Goal: Task Accomplishment & Management: Manage account settings

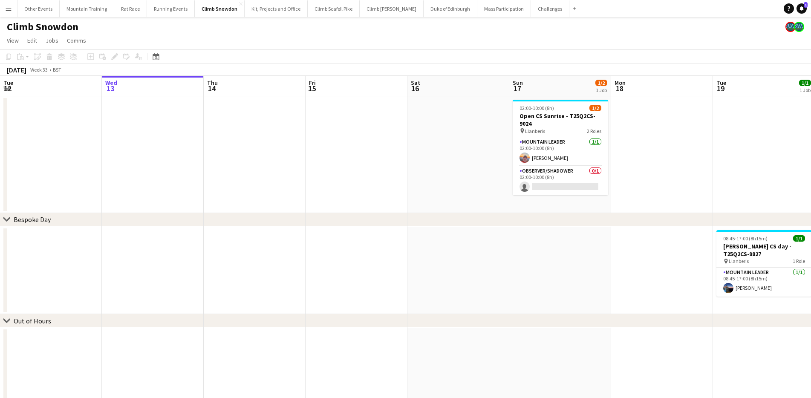
click at [13, 11] on button "Menu" at bounding box center [8, 8] width 17 height 17
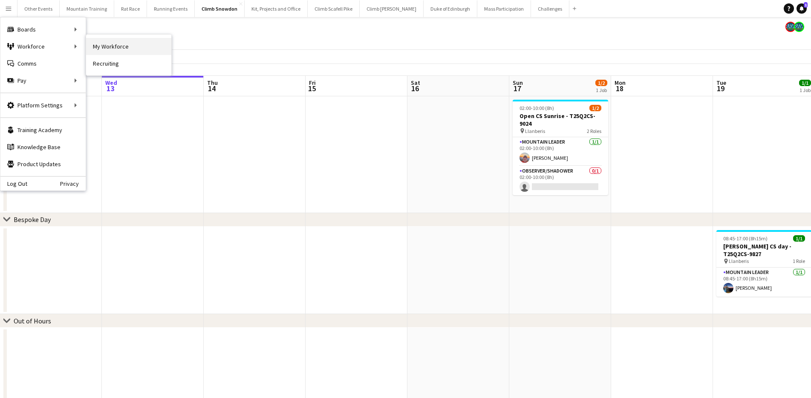
click at [116, 45] on link "My Workforce" at bounding box center [128, 46] width 85 height 17
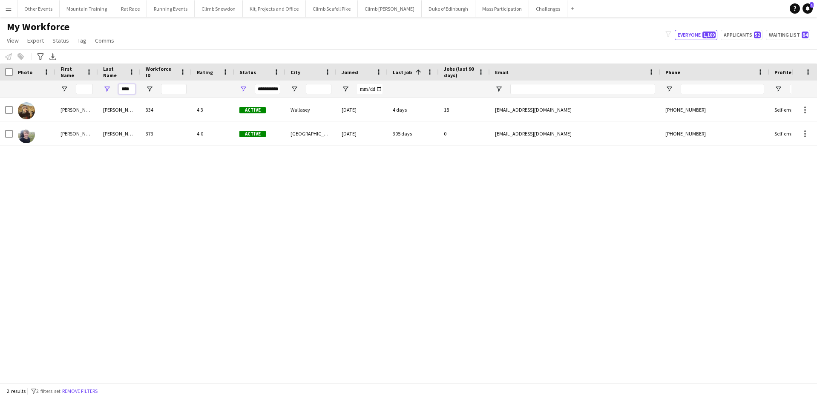
click at [132, 91] on input "****" at bounding box center [126, 89] width 17 height 10
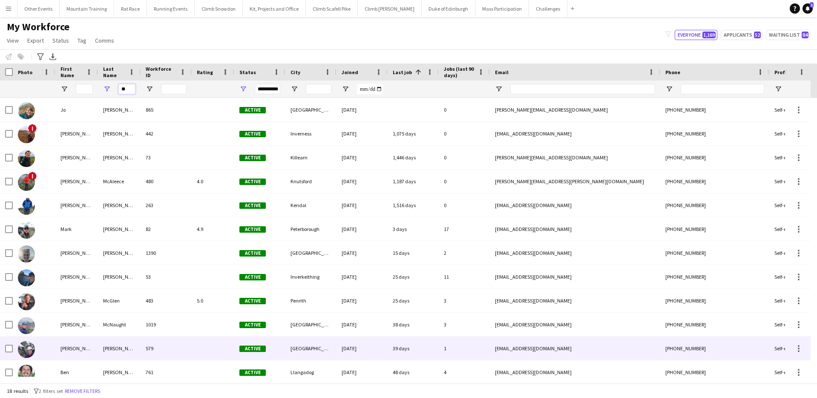
type input "**"
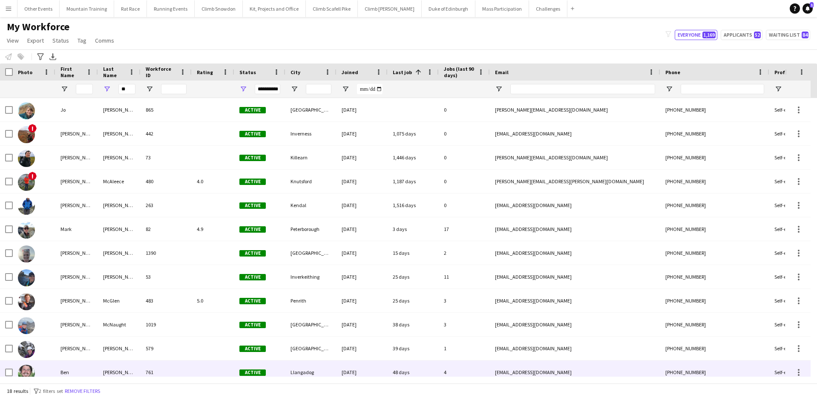
click at [200, 366] on div at bounding box center [213, 372] width 43 height 23
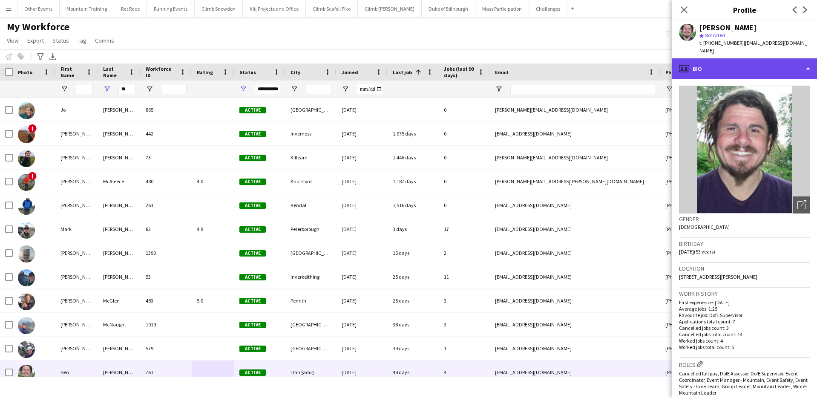
click at [760, 58] on div "profile Bio" at bounding box center [744, 68] width 145 height 20
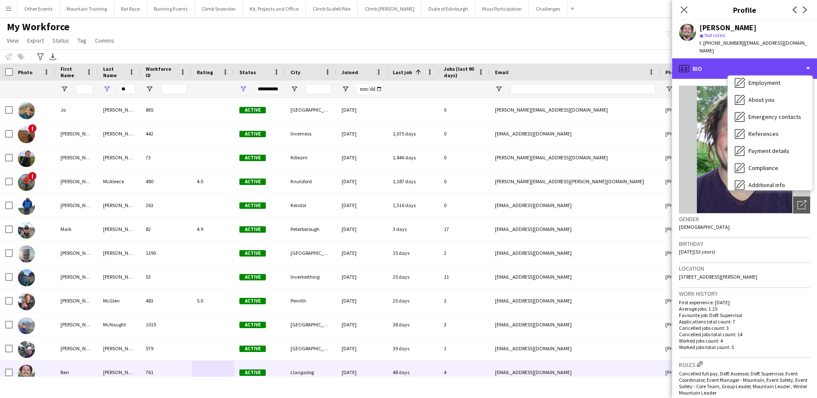
scroll to position [97, 0]
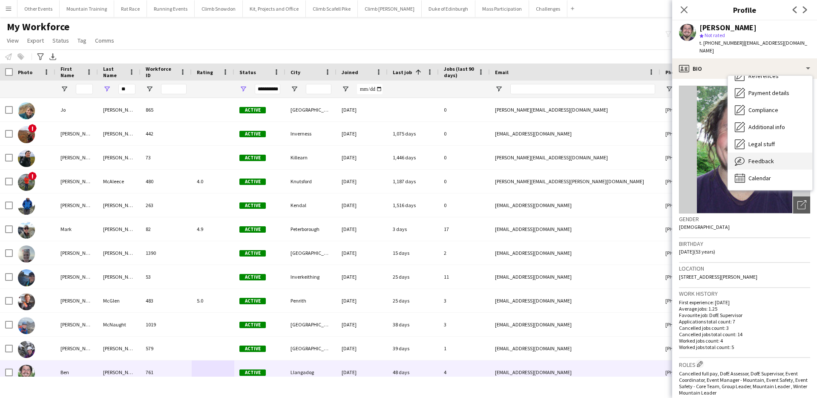
click at [773, 153] on div "Feedback Feedback" at bounding box center [770, 161] width 84 height 17
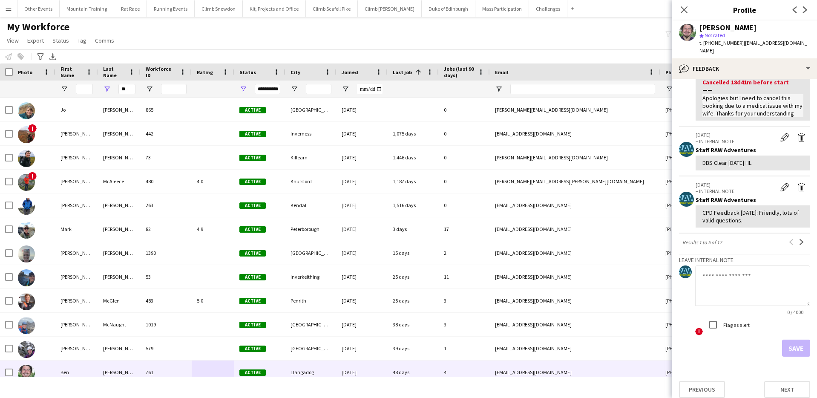
scroll to position [248, 0]
click at [752, 290] on textarea at bounding box center [752, 284] width 115 height 40
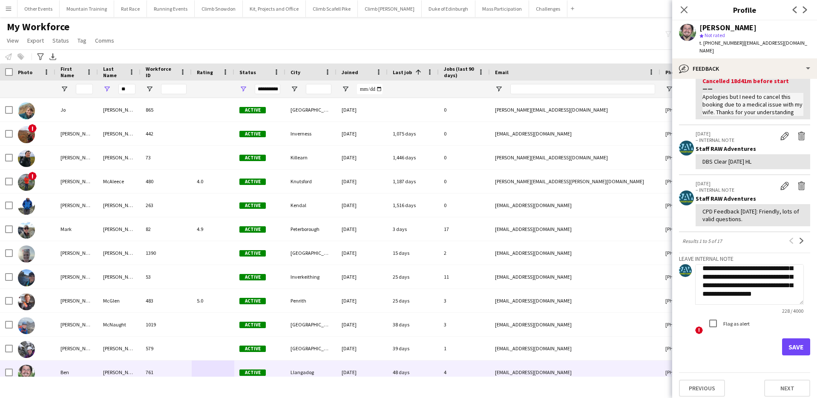
scroll to position [43, 0]
type textarea "**********"
click at [797, 355] on button "Save" at bounding box center [796, 346] width 28 height 17
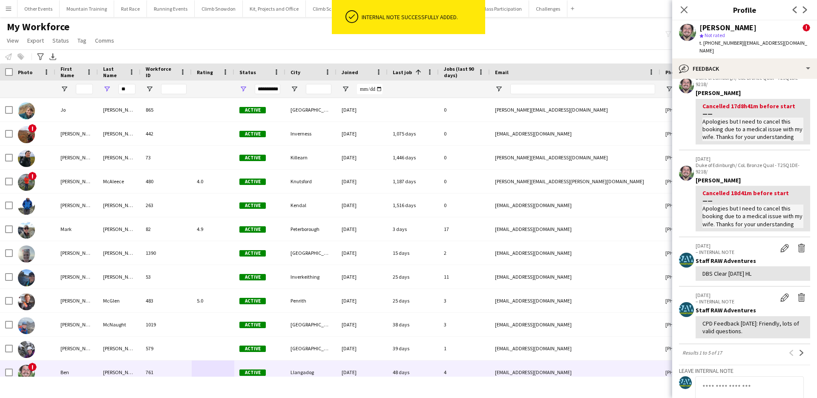
scroll to position [360, 0]
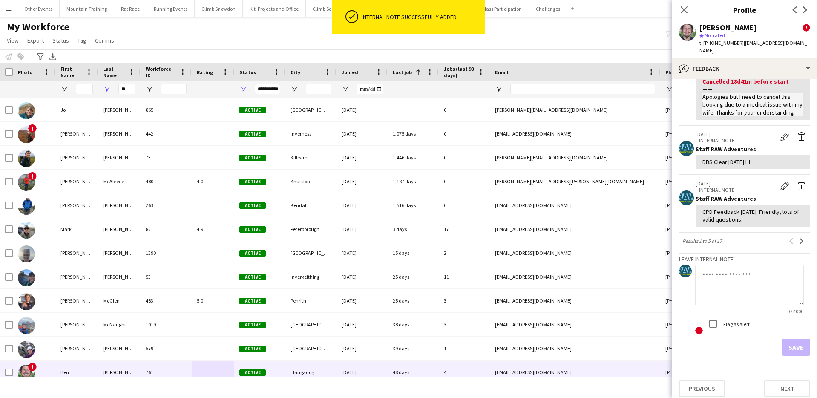
click at [619, 37] on div "My Workforce View Views Default view New view Update view Delete view Edit name…" at bounding box center [408, 34] width 817 height 29
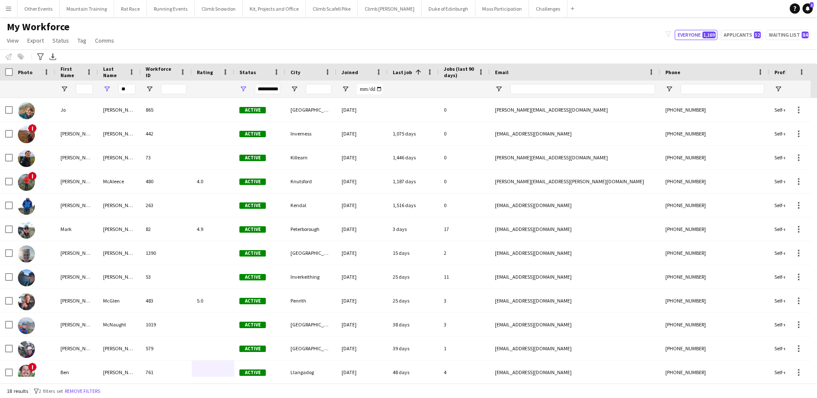
click at [12, 8] on button "Menu" at bounding box center [8, 8] width 17 height 17
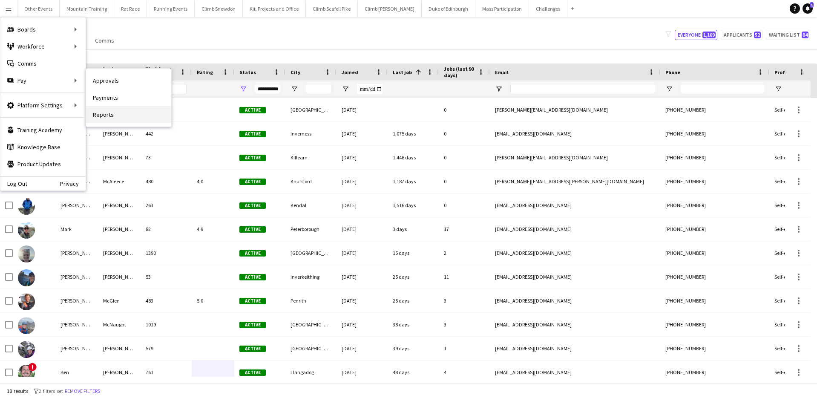
click at [123, 111] on link "Reports" at bounding box center [128, 114] width 85 height 17
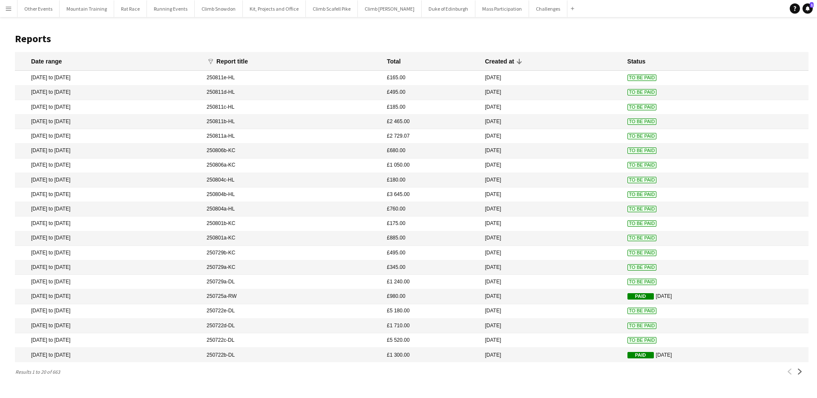
click at [3, 8] on button "Menu" at bounding box center [8, 8] width 17 height 17
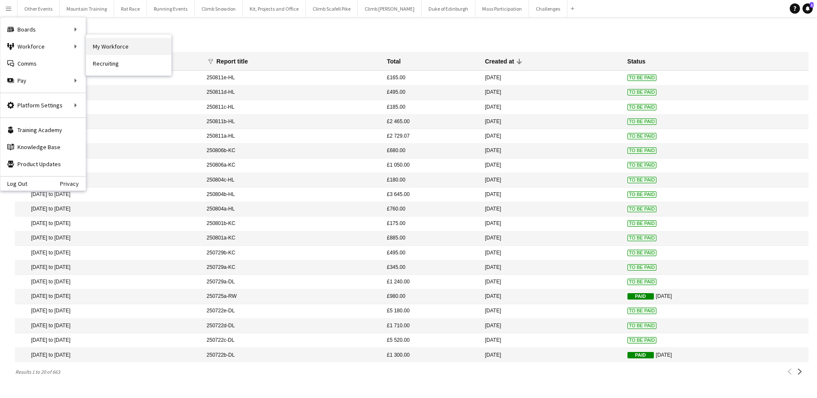
click at [135, 47] on link "My Workforce" at bounding box center [128, 46] width 85 height 17
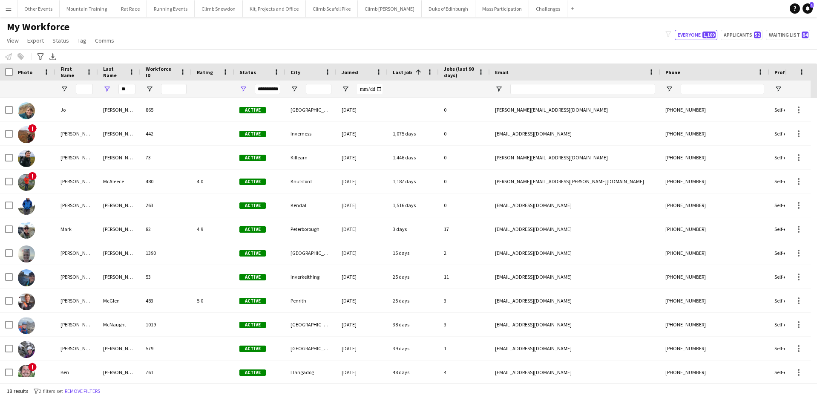
click at [422, 43] on div "My Workforce View Views Default view New view Update view Delete view Edit name…" at bounding box center [408, 34] width 817 height 29
click at [122, 87] on input "**" at bounding box center [126, 89] width 17 height 10
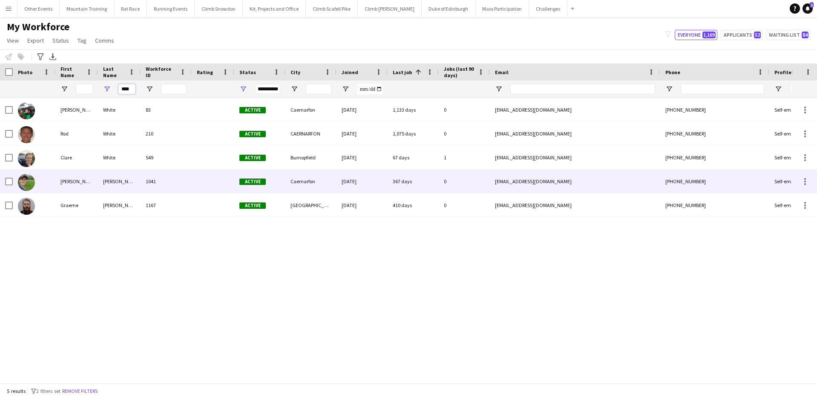
type input "****"
click at [124, 180] on div "[PERSON_NAME]" at bounding box center [119, 181] width 43 height 23
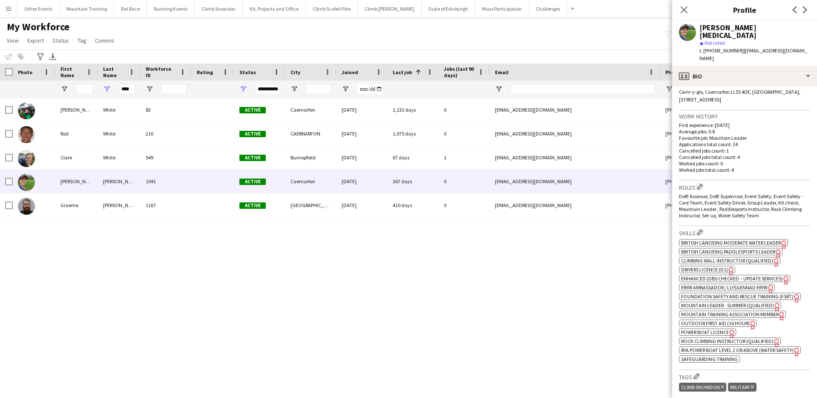
scroll to position [194, 0]
click at [747, 274] on span "Enhanced (DBS Checked – Update Services)" at bounding box center [732, 277] width 102 height 6
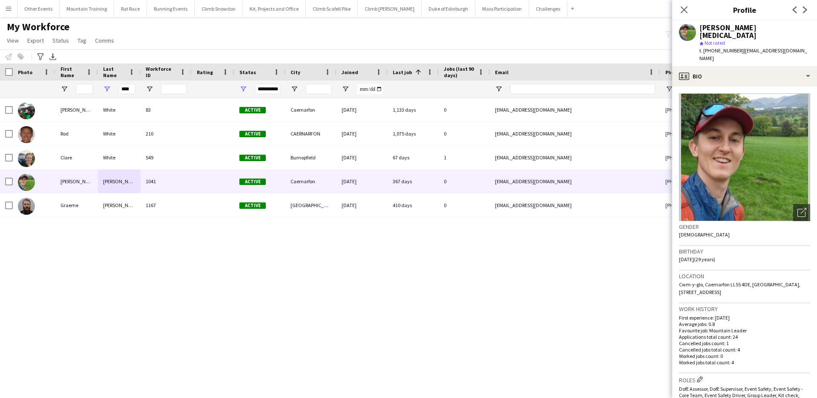
click at [713, 47] on div "t. +447875778717 | rwadventure@outlook.com" at bounding box center [755, 54] width 111 height 15
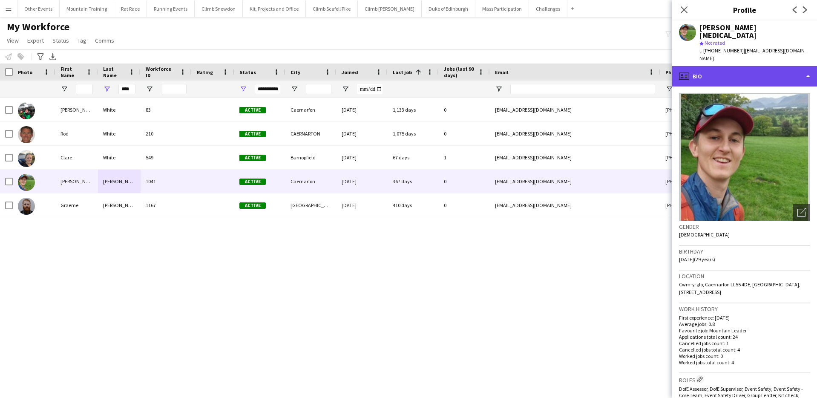
click at [716, 66] on div "profile Bio" at bounding box center [744, 76] width 145 height 20
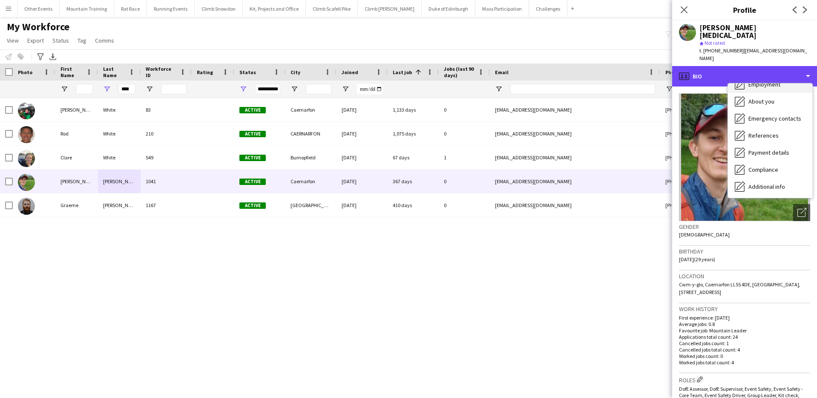
scroll to position [97, 0]
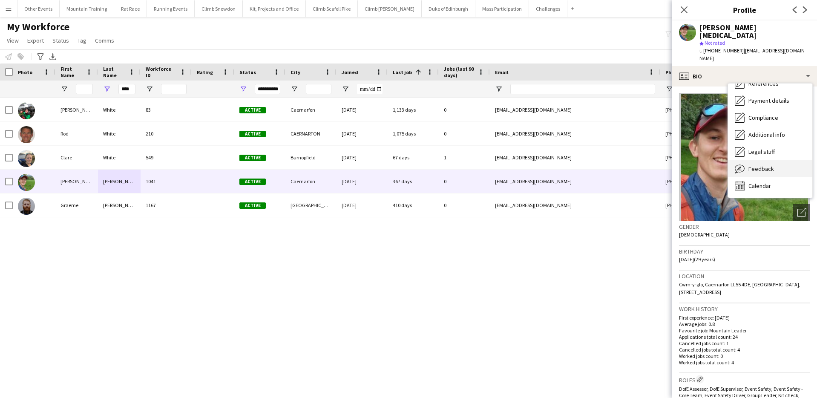
click at [776, 160] on div "Feedback Feedback" at bounding box center [770, 168] width 84 height 17
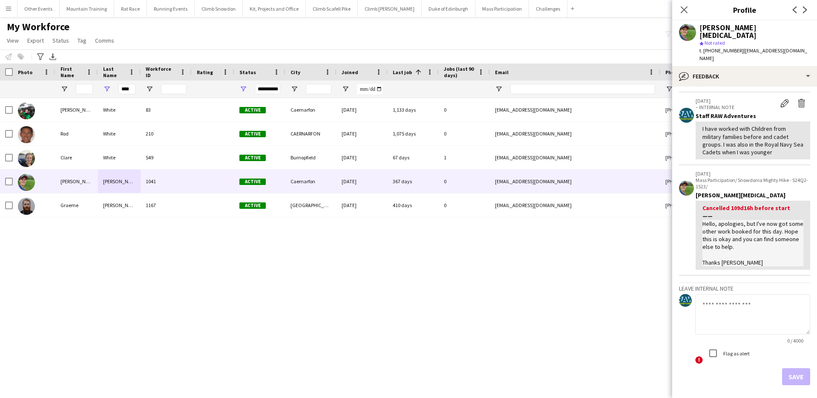
scroll to position [269, 0]
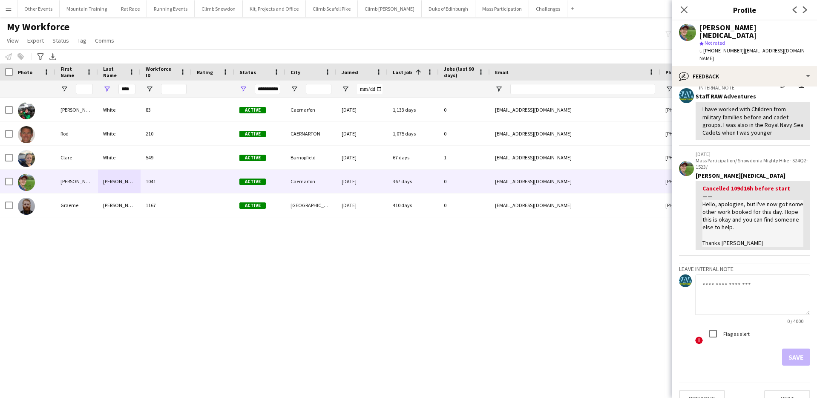
click at [756, 287] on textarea at bounding box center [752, 294] width 115 height 40
type textarea "**********"
click at [797, 349] on button "Save" at bounding box center [796, 357] width 28 height 17
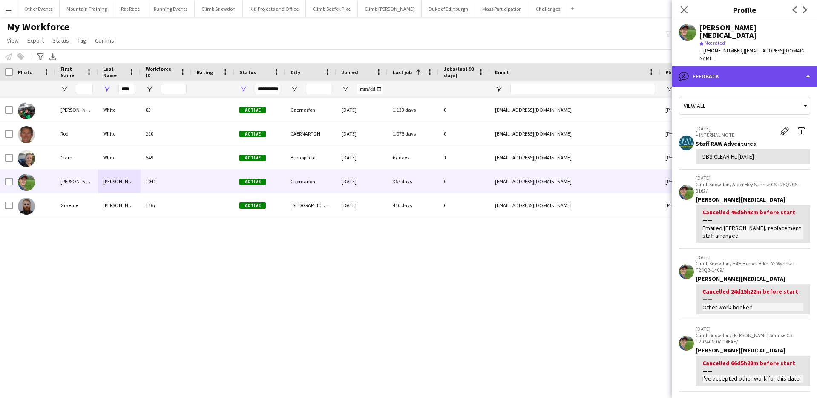
click at [774, 66] on div "bubble-pencil Feedback" at bounding box center [744, 76] width 145 height 20
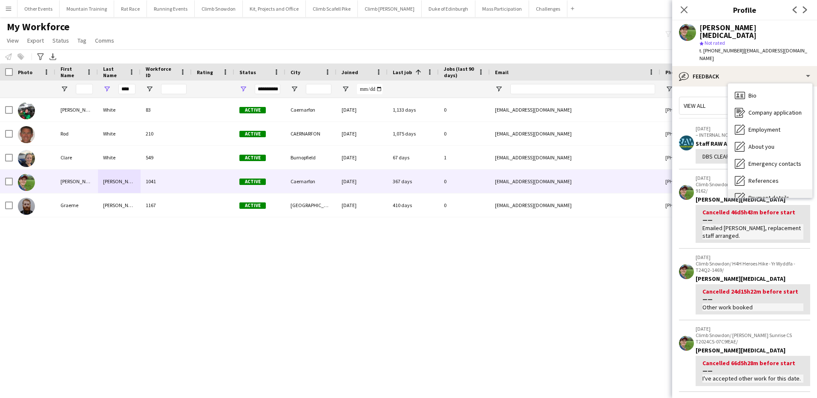
click at [781, 87] on div "Bio Bio" at bounding box center [770, 95] width 84 height 17
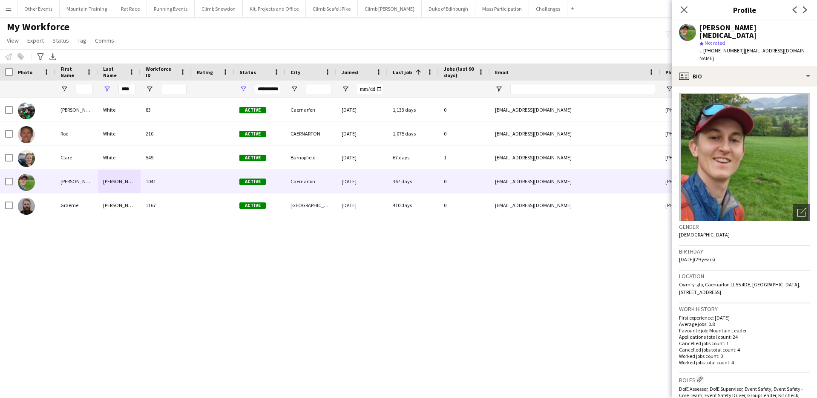
scroll to position [187, 0]
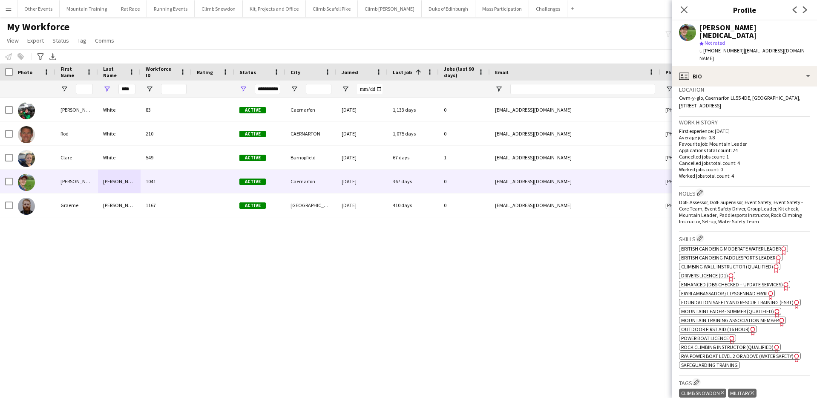
click at [713, 308] on span "Mountain Leader - Summer (Qualified)" at bounding box center [727, 311] width 93 height 6
click at [505, 37] on div "My Workforce View Views Default view New view Update view Delete view Edit name…" at bounding box center [408, 34] width 817 height 29
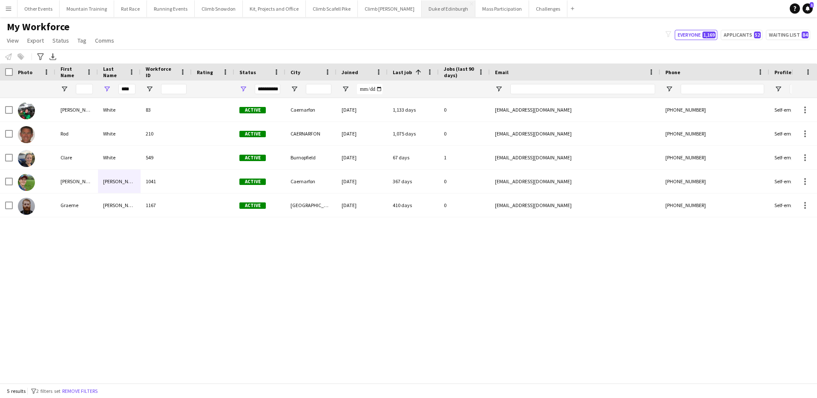
click at [430, 13] on button "Duke of Edinburgh Close" at bounding box center [449, 8] width 54 height 17
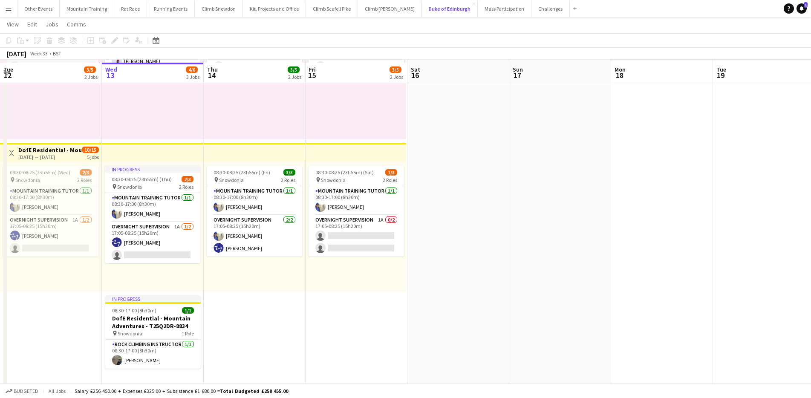
scroll to position [308, 0]
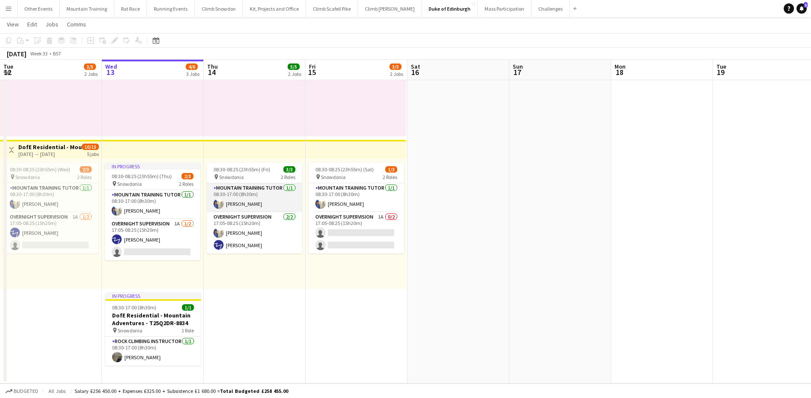
click at [268, 193] on app-card-role "Mountain Training Tutor 1/1 08:30-17:00 (8h30m) Heather Lewis" at bounding box center [254, 197] width 95 height 29
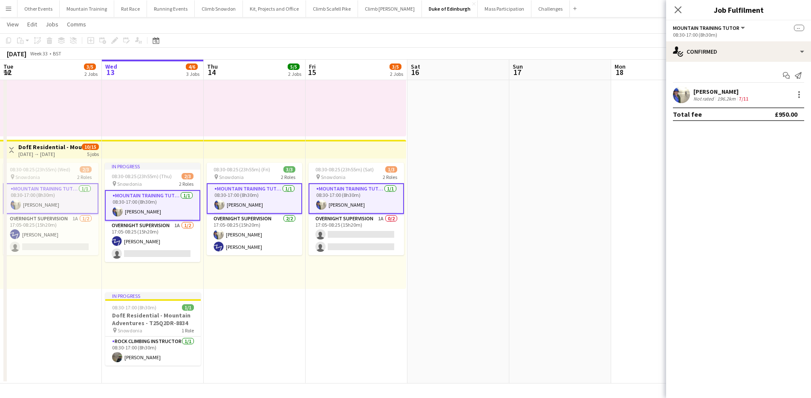
click at [265, 194] on app-card-role "Mountain Training Tutor 1/1 08:30-17:00 (8h30m) Heather Lewis" at bounding box center [254, 198] width 95 height 31
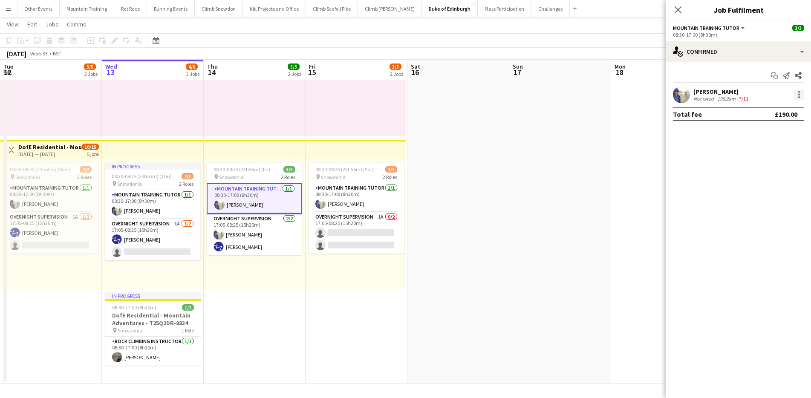
click at [802, 93] on div at bounding box center [799, 94] width 10 height 10
click at [784, 174] on span "Remove" at bounding box center [770, 172] width 53 height 8
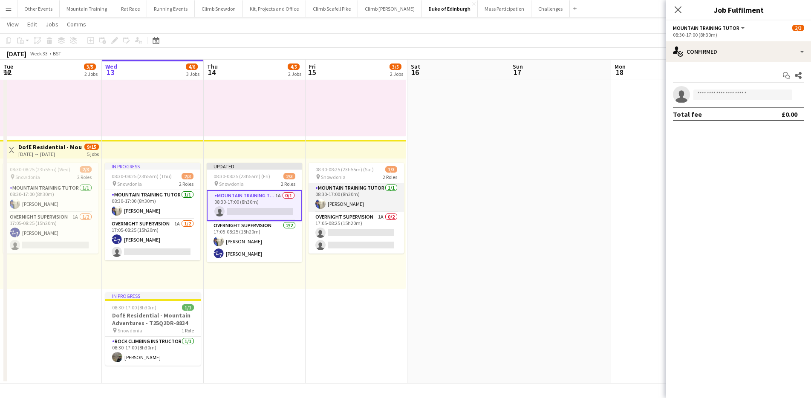
click at [367, 195] on app-card-role "Mountain Training Tutor 1/1 08:30-17:00 (8h30m) Heather Lewis" at bounding box center [356, 197] width 95 height 29
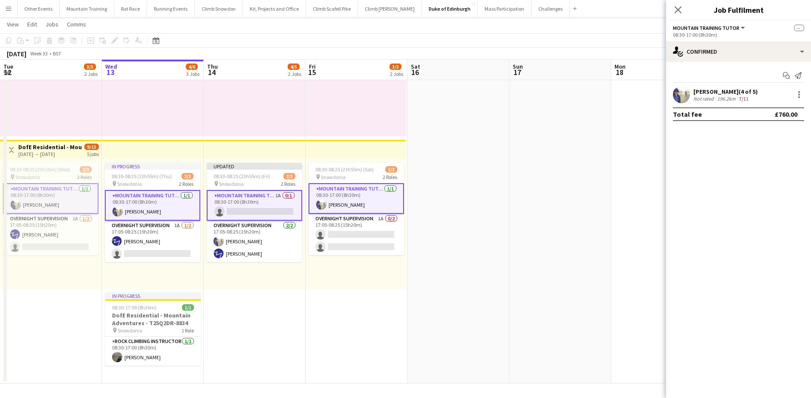
click at [362, 193] on app-card-role "Mountain Training Tutor 1/1 08:30-17:00 (8h30m) Heather Lewis" at bounding box center [356, 198] width 95 height 31
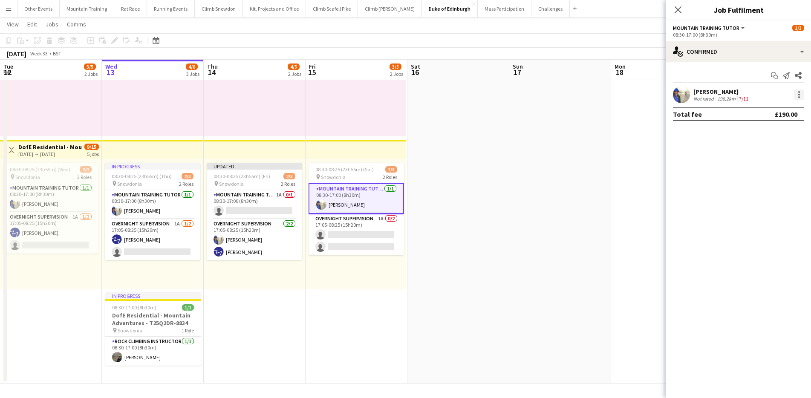
click at [802, 91] on div at bounding box center [799, 94] width 10 height 10
click at [782, 166] on button "Remove" at bounding box center [771, 172] width 66 height 20
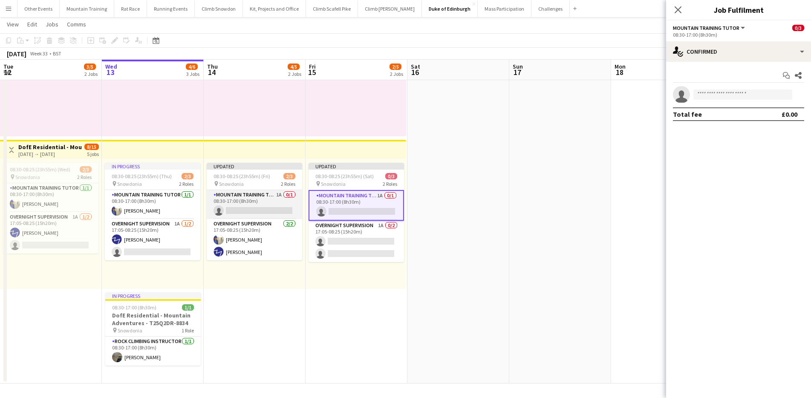
click at [270, 203] on app-card-role "Mountain Training Tutor 1A 0/1 08:30-17:00 (8h30m) single-neutral-actions" at bounding box center [254, 204] width 95 height 29
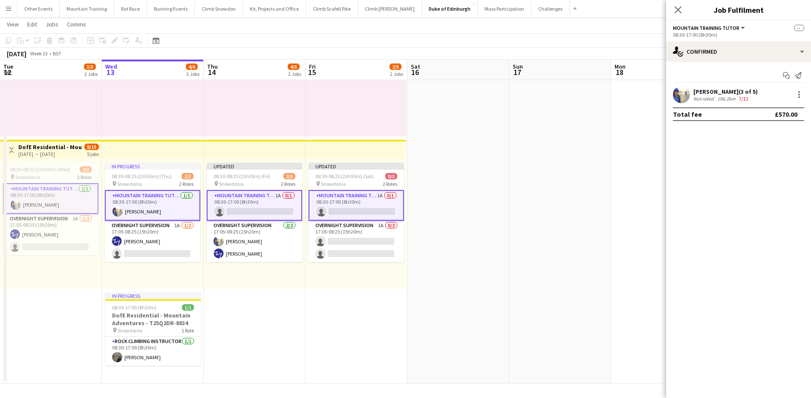
click at [234, 205] on app-card-role "Mountain Training Tutor 1A 0/1 08:30-17:00 (8h30m) single-neutral-actions" at bounding box center [254, 205] width 95 height 31
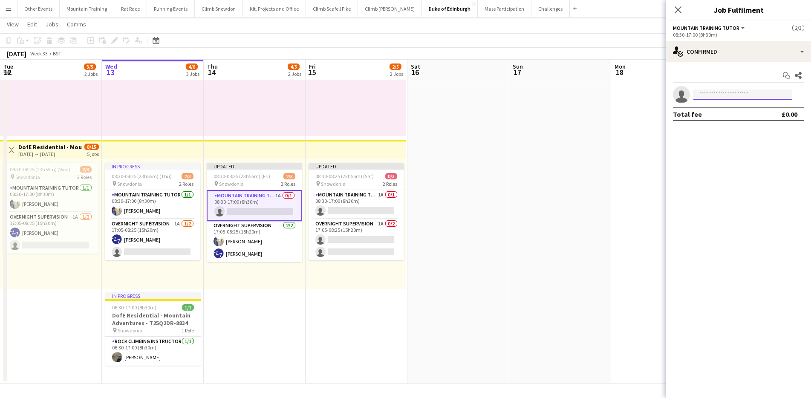
click at [721, 91] on input at bounding box center [742, 94] width 99 height 10
type input "******"
click at [727, 108] on span "Ryan Whitehead" at bounding box center [729, 106] width 59 height 7
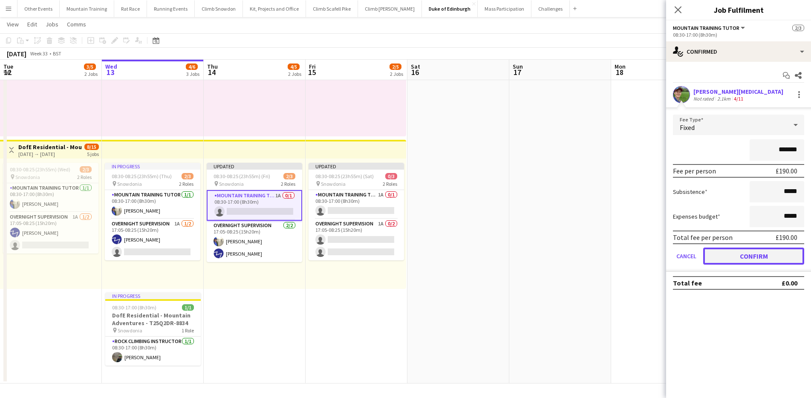
click at [762, 252] on button "Confirm" at bounding box center [753, 256] width 101 height 17
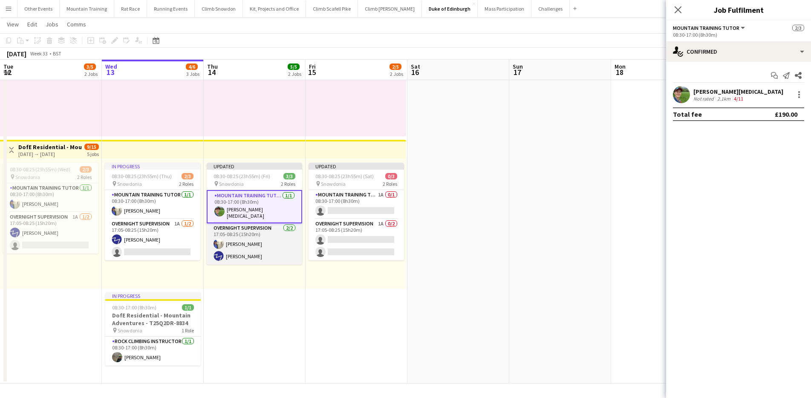
click at [260, 241] on app-card-role "Overnight Supervision 2/2 17:05-08:25 (15h20m) Heather Lewis Jason Till" at bounding box center [254, 243] width 95 height 41
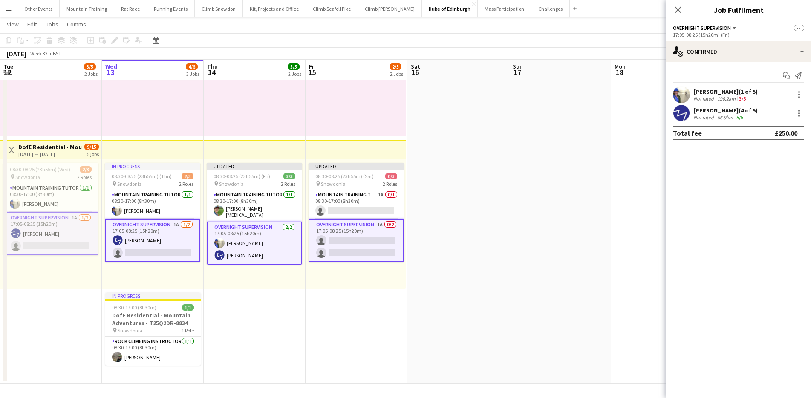
click at [247, 242] on app-card-role "Overnight Supervision 2/2 17:05-08:25 (15h20m) Heather Lewis Jason Till" at bounding box center [254, 243] width 95 height 43
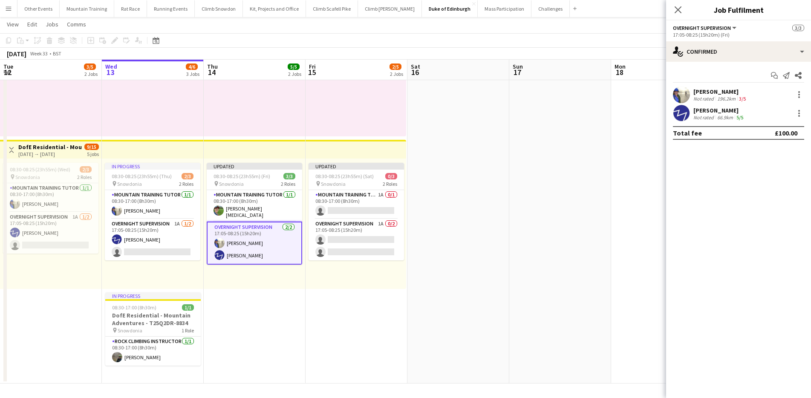
click at [804, 89] on div "Heather Lewis Not rated 196.2km 3/5" at bounding box center [738, 94] width 145 height 17
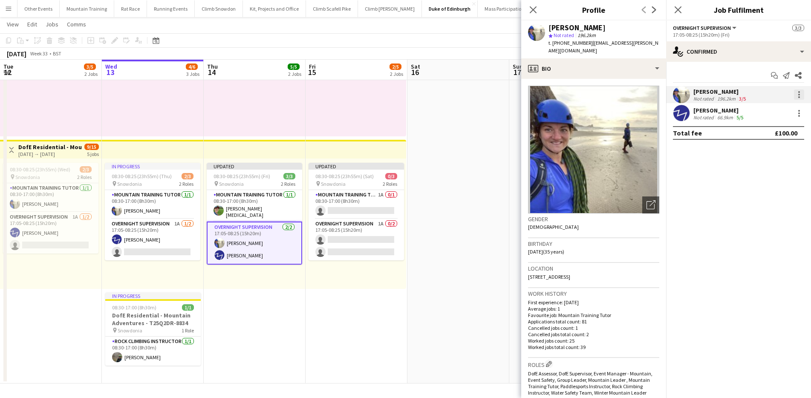
click at [801, 97] on div at bounding box center [799, 94] width 10 height 10
click at [770, 170] on span "Remove" at bounding box center [757, 171] width 26 height 7
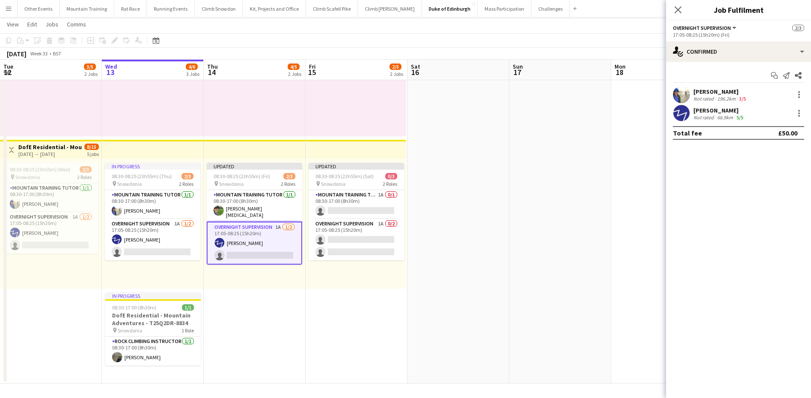
click at [258, 245] on app-card-role "Overnight Supervision 1A 1/2 17:05-08:25 (15h20m) Jason Till single-neutral-act…" at bounding box center [254, 243] width 95 height 43
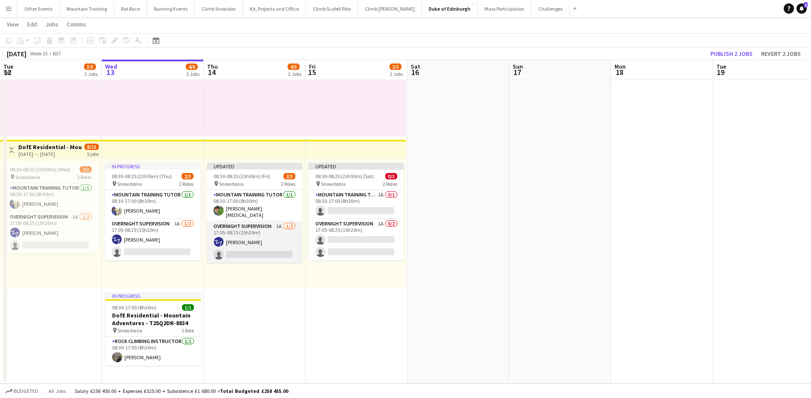
click at [250, 245] on app-card-role "Overnight Supervision 1A 1/2 17:05-08:25 (15h20m) Jason Till single-neutral-act…" at bounding box center [254, 242] width 95 height 41
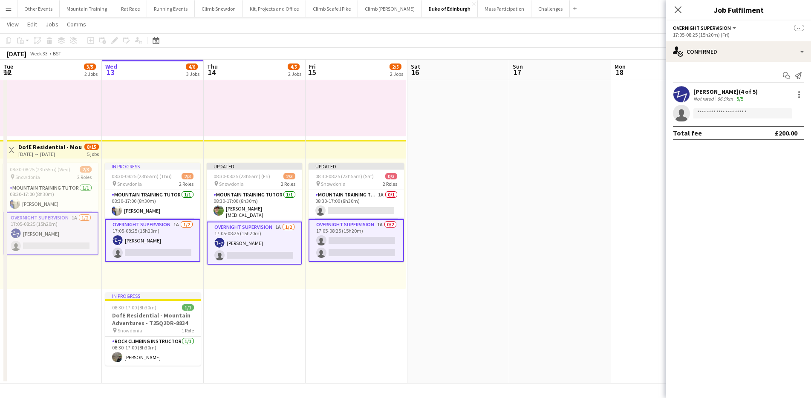
click at [264, 242] on app-card-role "Overnight Supervision 1A 1/2 17:05-08:25 (15h20m) Jason Till single-neutral-act…" at bounding box center [254, 243] width 95 height 43
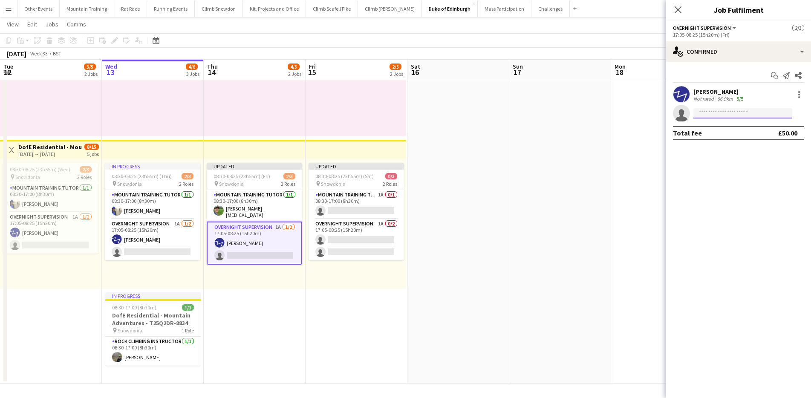
click at [769, 118] on body "Menu Boards Boards Boards All jobs Status Workforce Workforce My Workforce Recr…" at bounding box center [405, 45] width 811 height 706
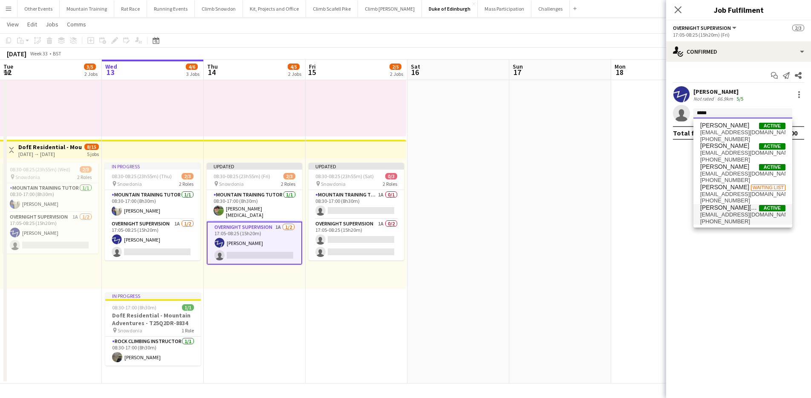
type input "*****"
click at [744, 206] on span "Ryan Whitehead" at bounding box center [729, 207] width 59 height 7
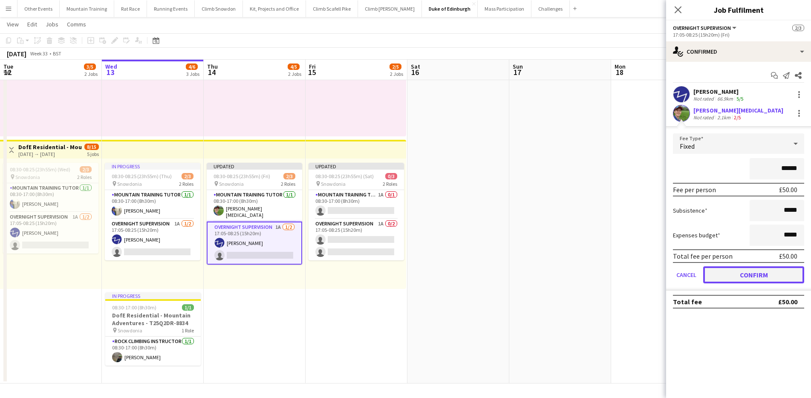
click at [764, 270] on button "Confirm" at bounding box center [753, 274] width 101 height 17
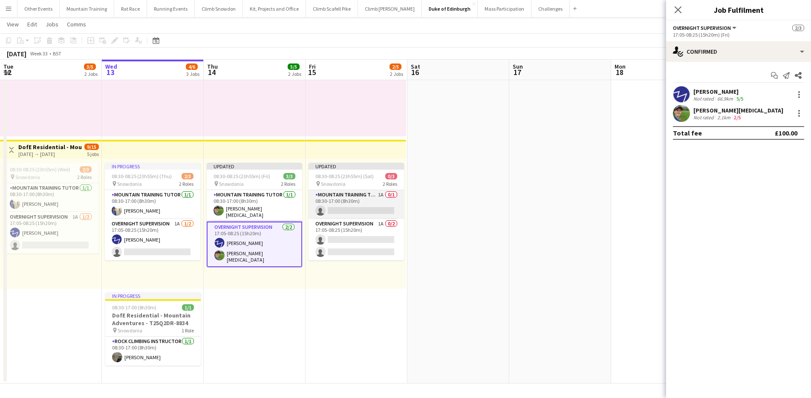
click at [348, 207] on app-card-role "Mountain Training Tutor 1A 0/1 08:30-17:00 (8h30m) single-neutral-actions" at bounding box center [356, 204] width 95 height 29
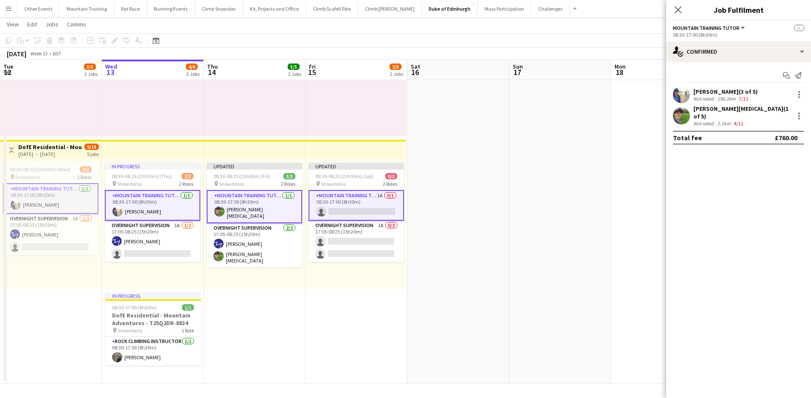
click at [387, 199] on app-card-role "Mountain Training Tutor 1A 0/1 08:30-17:00 (8h30m) single-neutral-actions" at bounding box center [356, 205] width 95 height 31
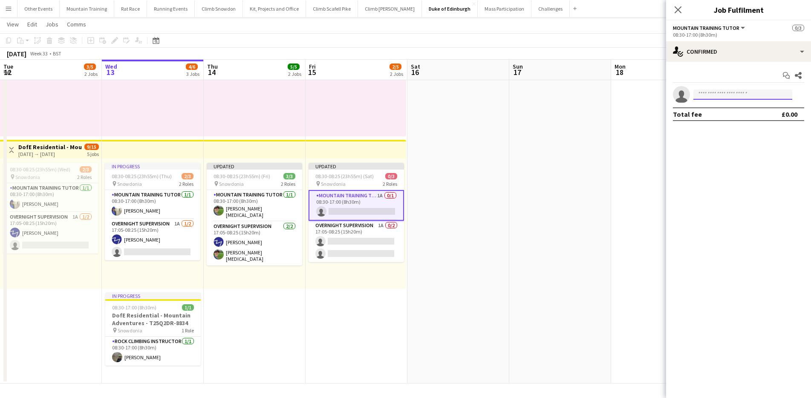
click at [740, 94] on input at bounding box center [742, 94] width 99 height 10
type input "*********"
click at [740, 112] on span "[EMAIL_ADDRESS][DOMAIN_NAME]" at bounding box center [742, 113] width 85 height 7
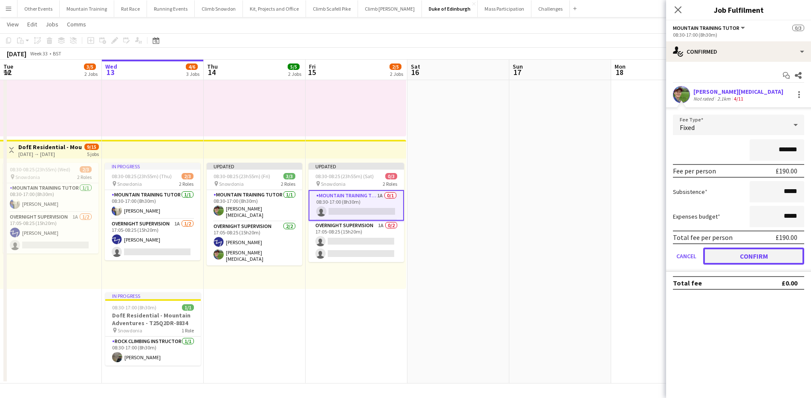
click at [750, 257] on button "Confirm" at bounding box center [753, 256] width 101 height 17
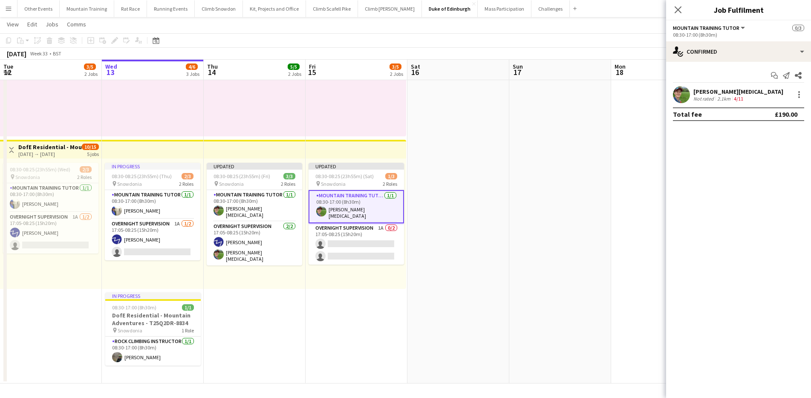
click at [576, 34] on app-toolbar "Copy Paste Paste Command V Paste with crew Command Shift V Paste linked Job Del…" at bounding box center [405, 40] width 811 height 14
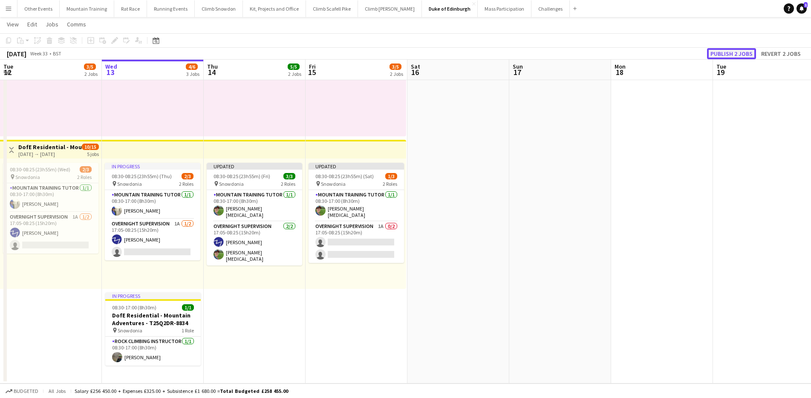
click at [733, 52] on button "Publish 2 jobs" at bounding box center [731, 53] width 49 height 11
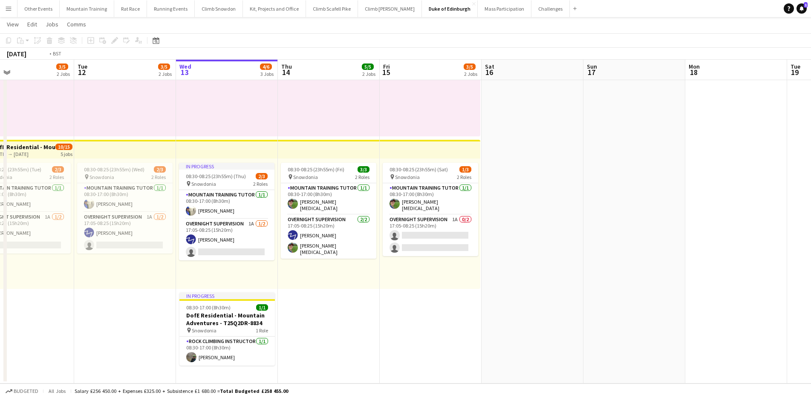
scroll to position [0, 201]
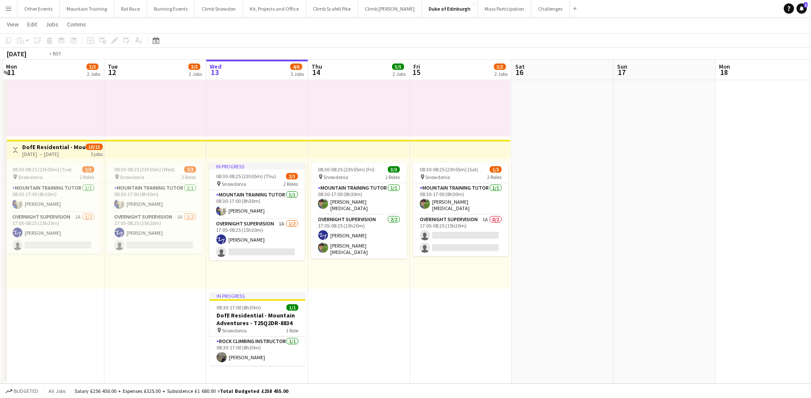
drag, startPoint x: 252, startPoint y: 299, endPoint x: 356, endPoint y: 297, distance: 104.4
click at [356, 297] on app-calendar-viewport "Sat 9 Sun 10 Mon 11 3/5 2 Jobs Tue 12 3/5 2 Jobs Wed 13 4/6 3 Jobs Thu 14 5/5 2…" at bounding box center [405, 55] width 811 height 658
click at [261, 9] on button "Kit, Projects and Office Close" at bounding box center [274, 8] width 63 height 17
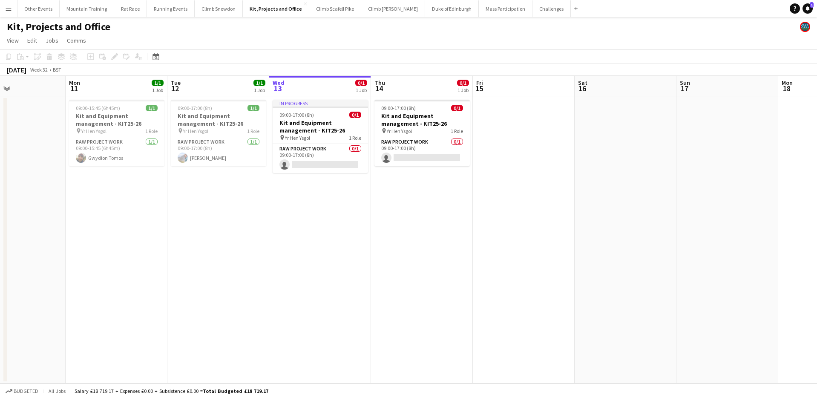
scroll to position [0, 267]
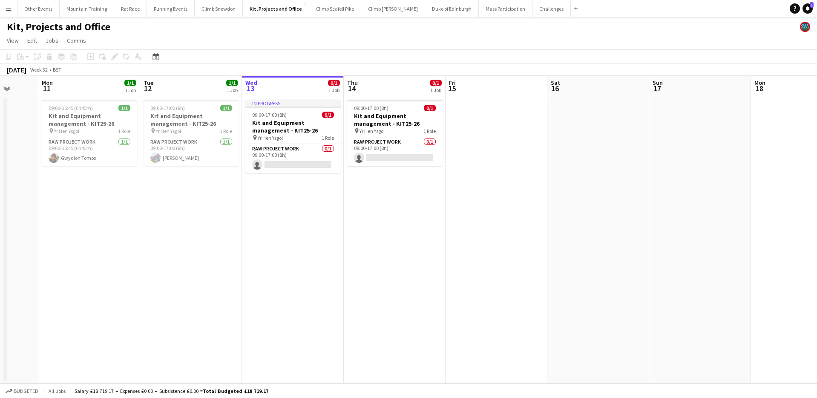
drag, startPoint x: 249, startPoint y: 212, endPoint x: 389, endPoint y: 210, distance: 140.2
click at [389, 210] on app-calendar-viewport "Fri 8 1/1 1 Job Sat 9 Sun 10 Mon 11 1/1 1 Job Tue 12 1/1 1 Job Wed 13 0/1 1 Job…" at bounding box center [408, 230] width 817 height 308
click at [165, 158] on app-card-role "RAW project work 1/1 09:00-17:00 (8h) Tom Cart" at bounding box center [191, 151] width 95 height 29
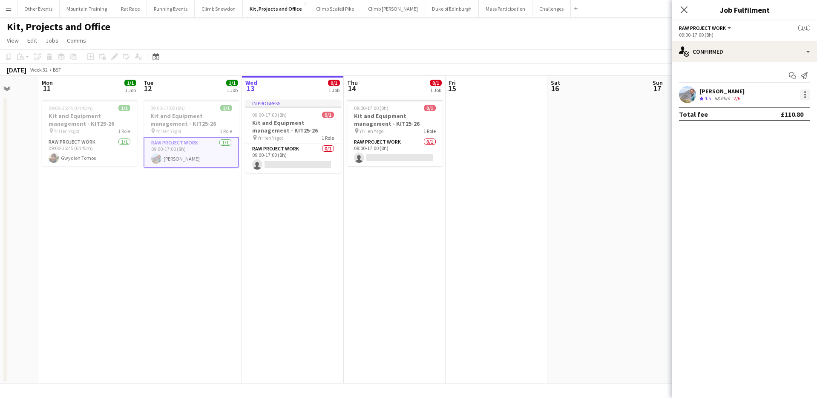
click at [802, 93] on div at bounding box center [805, 94] width 10 height 10
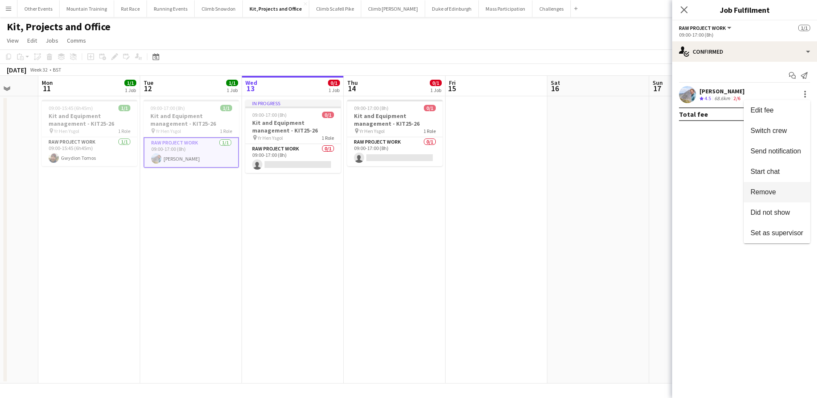
click at [767, 191] on span "Remove" at bounding box center [764, 191] width 26 height 7
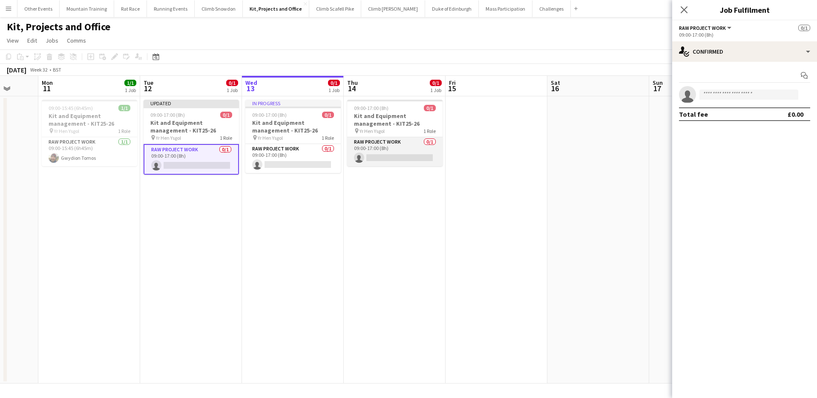
click at [384, 152] on app-card-role "RAW project work 0/1 09:00-17:00 (8h) single-neutral-actions" at bounding box center [394, 151] width 95 height 29
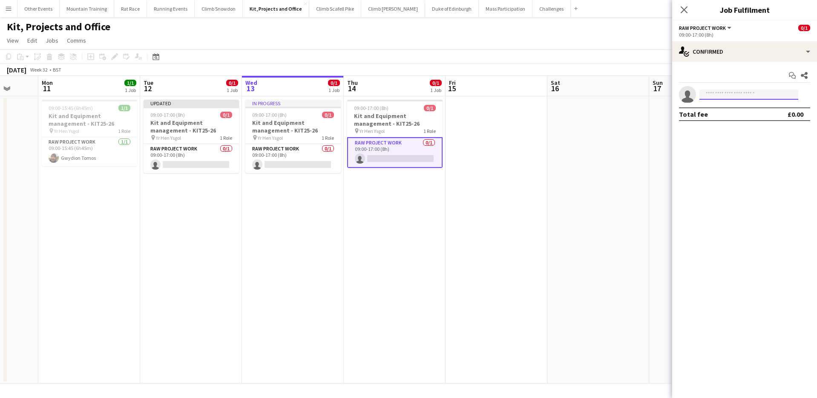
click at [761, 94] on input at bounding box center [749, 94] width 99 height 10
type input "*****"
click at [762, 111] on span "[EMAIL_ADDRESS][DOMAIN_NAME]" at bounding box center [749, 113] width 85 height 7
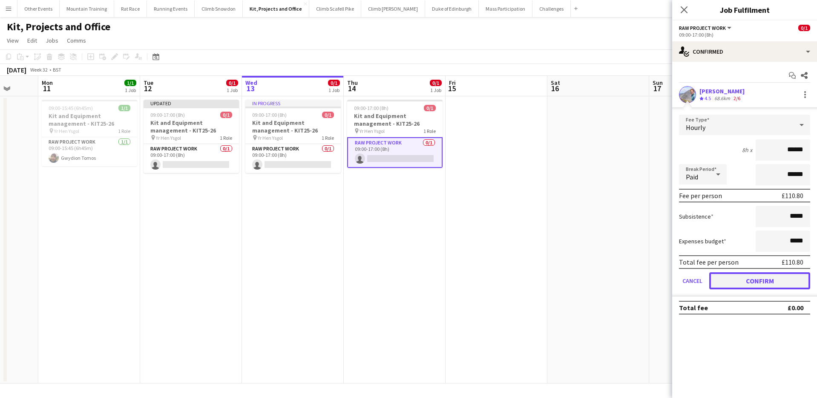
click at [757, 280] on button "Confirm" at bounding box center [759, 280] width 101 height 17
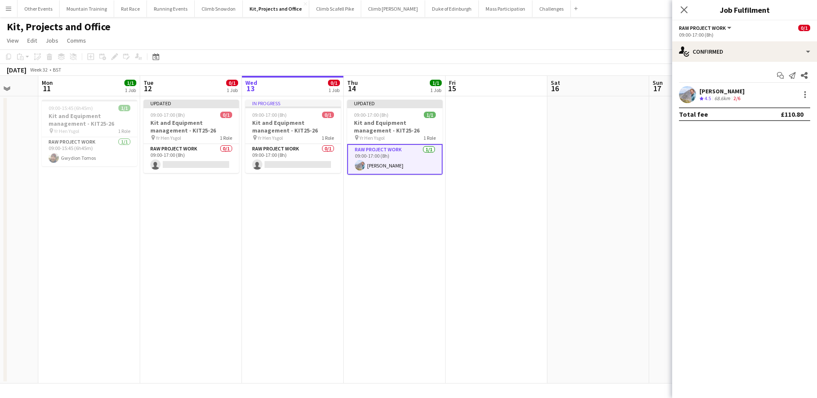
click at [572, 62] on app-toolbar "Copy Paste Paste Command V Paste with crew Command Shift V Paste linked Job Del…" at bounding box center [408, 56] width 817 height 14
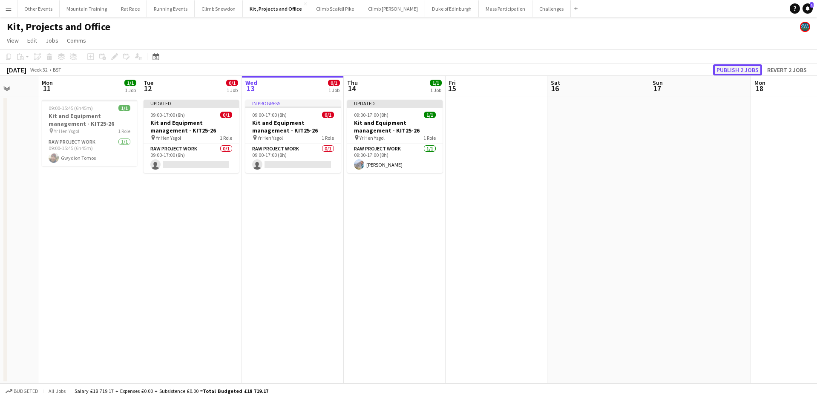
click at [726, 68] on button "Publish 2 jobs" at bounding box center [737, 69] width 49 height 11
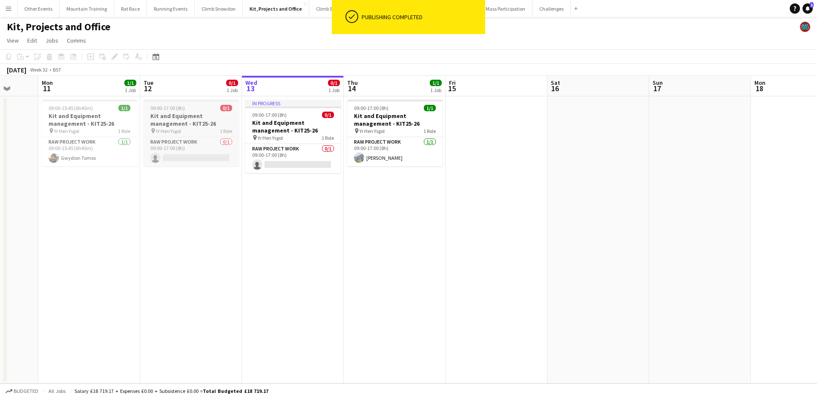
click at [174, 113] on h3 "Kit and Equipment management - KIT25-26" at bounding box center [191, 119] width 95 height 15
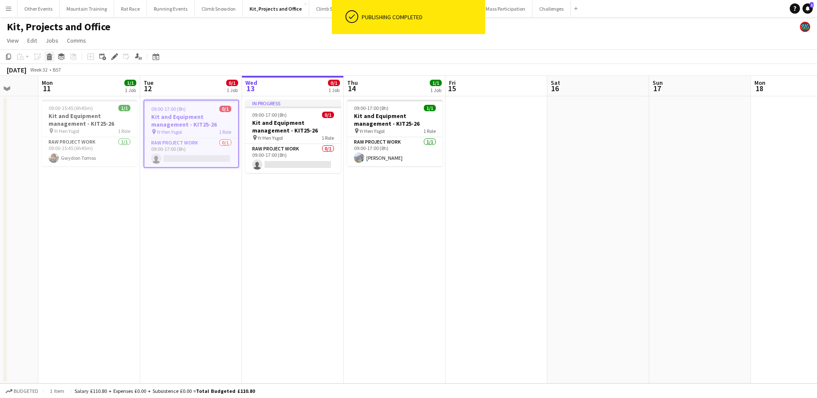
click at [50, 54] on icon at bounding box center [49, 54] width 6 height 2
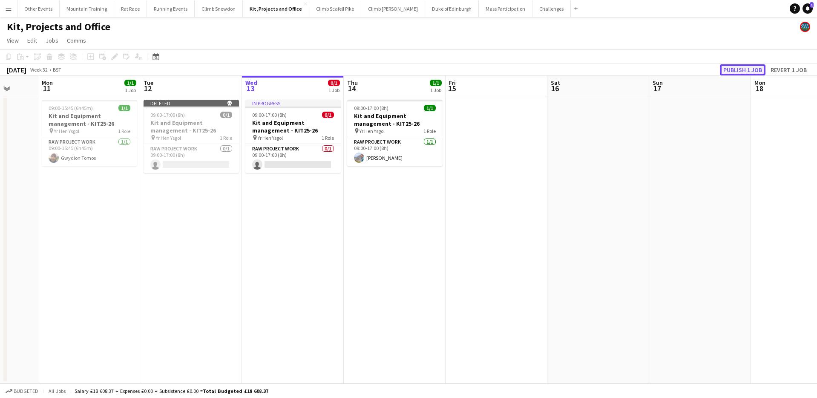
click at [738, 70] on button "Publish 1 job" at bounding box center [743, 69] width 46 height 11
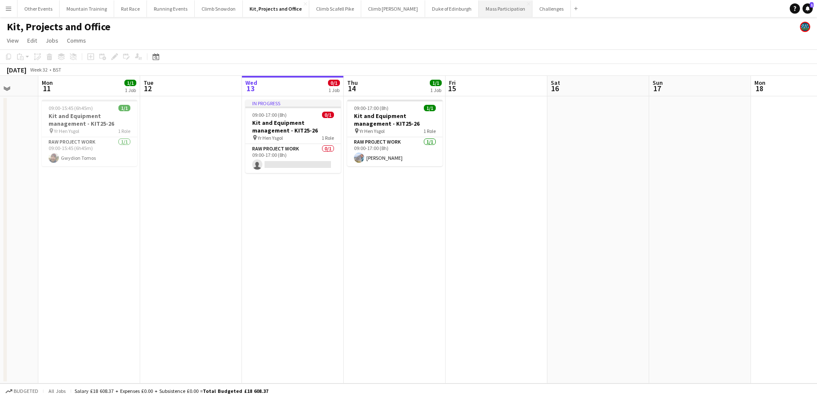
click at [486, 12] on button "Mass Participation Close" at bounding box center [506, 8] width 54 height 17
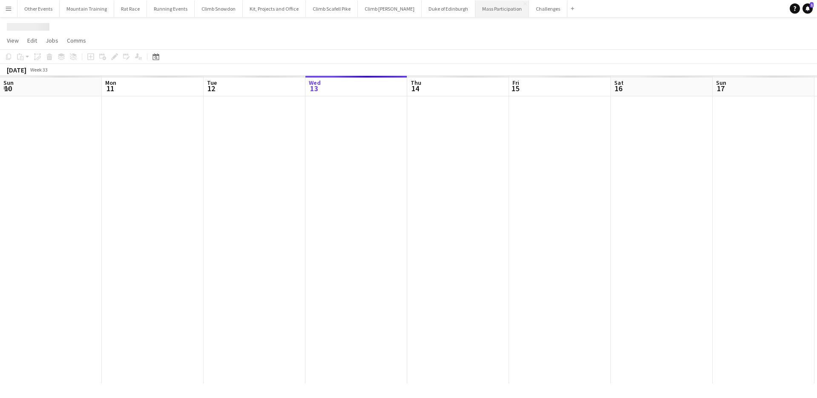
scroll to position [0, 204]
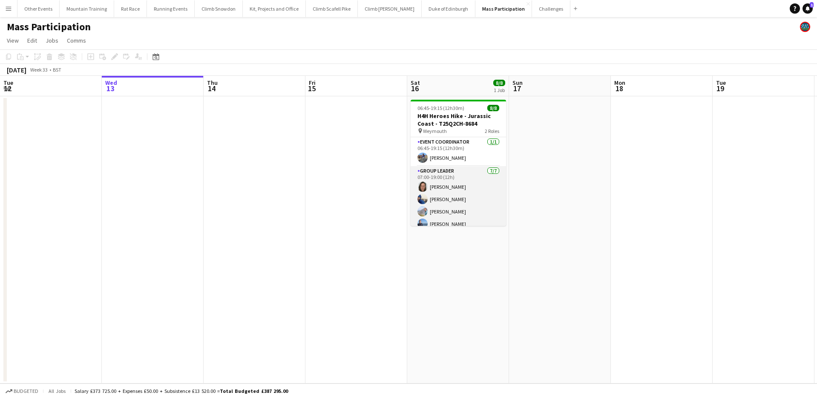
click at [482, 202] on app-card-role "Group Leader [DATE] 07:00-19:00 (12h) [PERSON_NAME] [PERSON_NAME] [PERSON_NAME]…" at bounding box center [458, 217] width 95 height 103
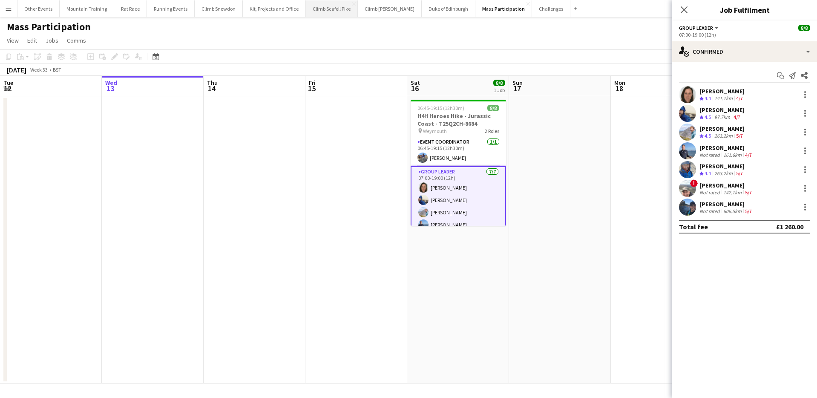
click at [312, 9] on button "Climb Scafell Pike Close" at bounding box center [332, 8] width 52 height 17
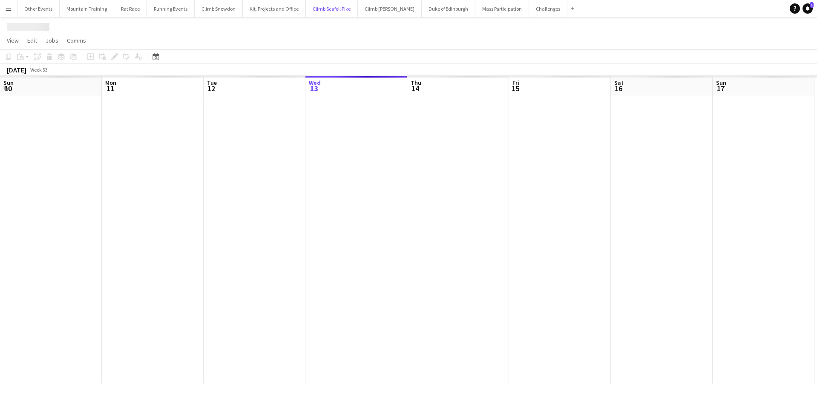
scroll to position [0, 204]
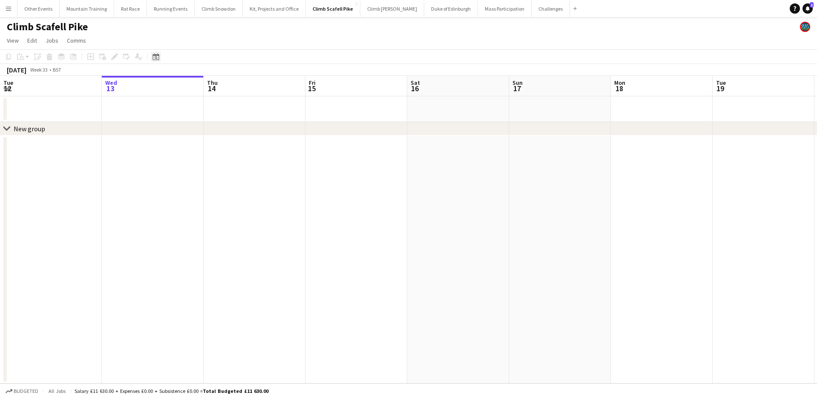
click at [159, 55] on icon at bounding box center [156, 56] width 6 height 7
click at [225, 86] on span "Next month" at bounding box center [224, 86] width 17 height 17
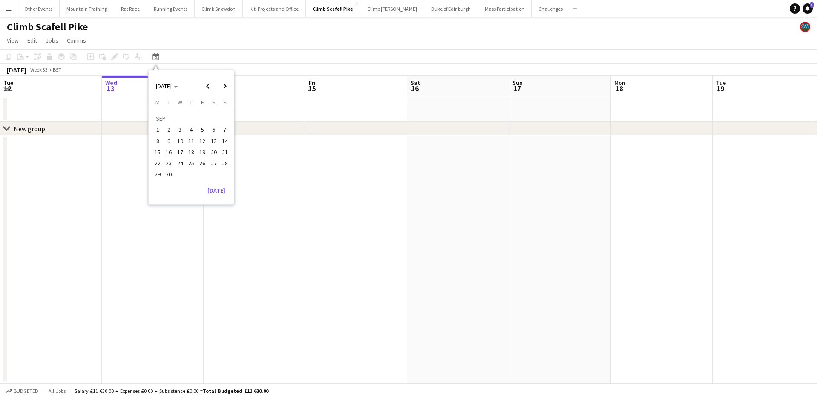
click at [204, 138] on span "12" at bounding box center [202, 141] width 10 height 10
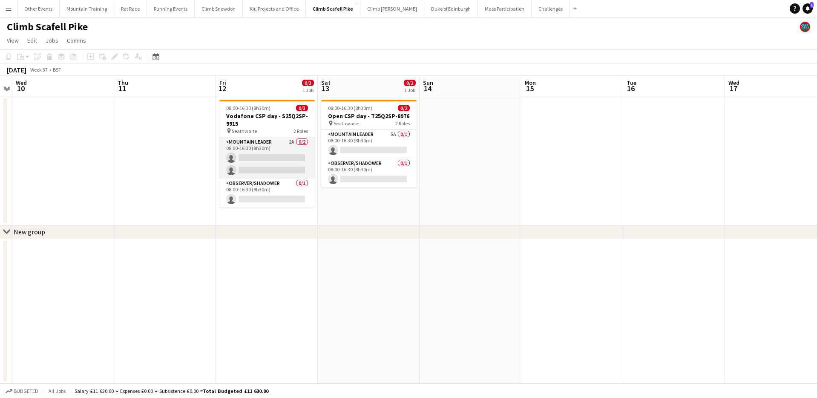
click at [271, 147] on app-card-role "Mountain Leader 2A 0/2 08:00-16:30 (8h30m) single-neutral-actions single-neutra…" at bounding box center [266, 157] width 95 height 41
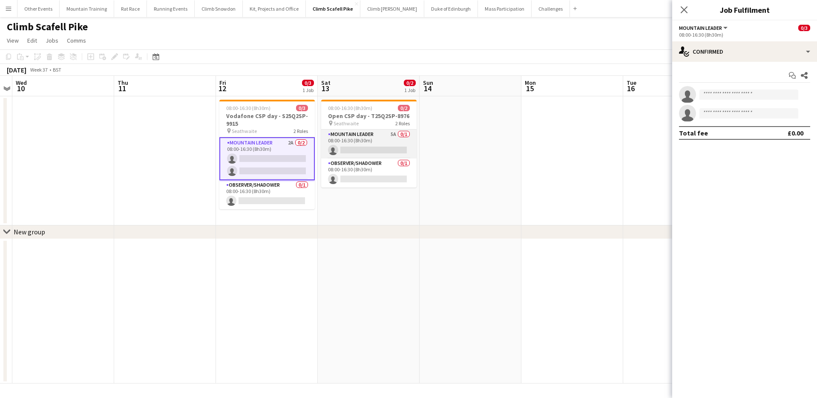
click at [367, 141] on app-card-role "Mountain Leader 5A 0/1 08:00-16:30 (8h30m) single-neutral-actions" at bounding box center [368, 144] width 95 height 29
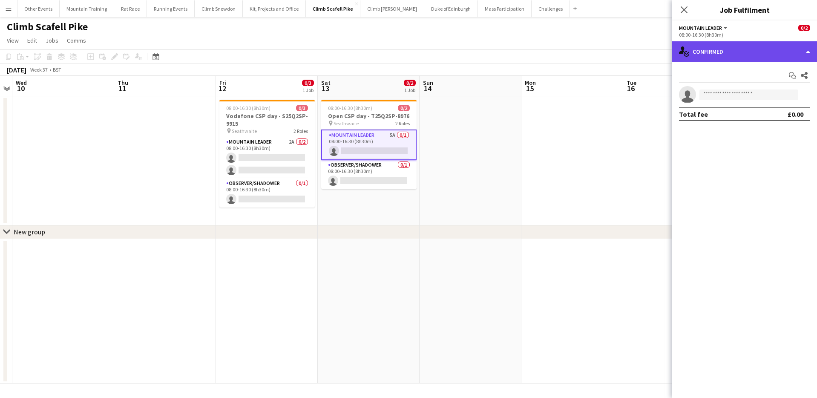
click at [703, 53] on div "single-neutral-actions-check-2 Confirmed" at bounding box center [744, 51] width 145 height 20
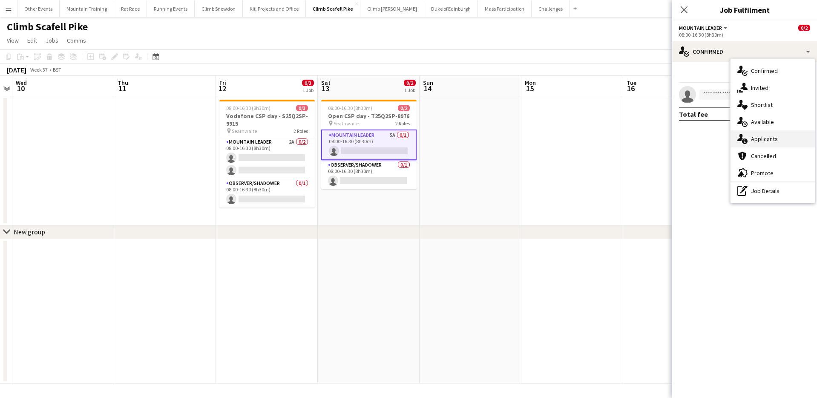
click at [791, 141] on div "single-neutral-actions-information Applicants" at bounding box center [773, 138] width 84 height 17
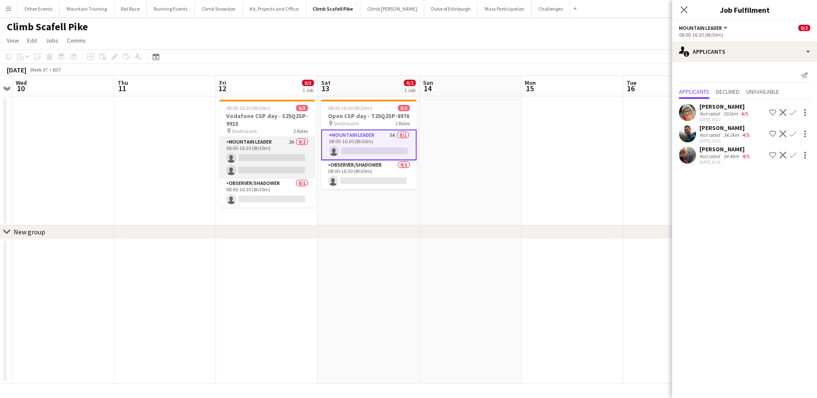
click at [264, 150] on app-card-role "Mountain Leader 2A 0/2 08:00-16:30 (8h30m) single-neutral-actions single-neutra…" at bounding box center [266, 157] width 95 height 41
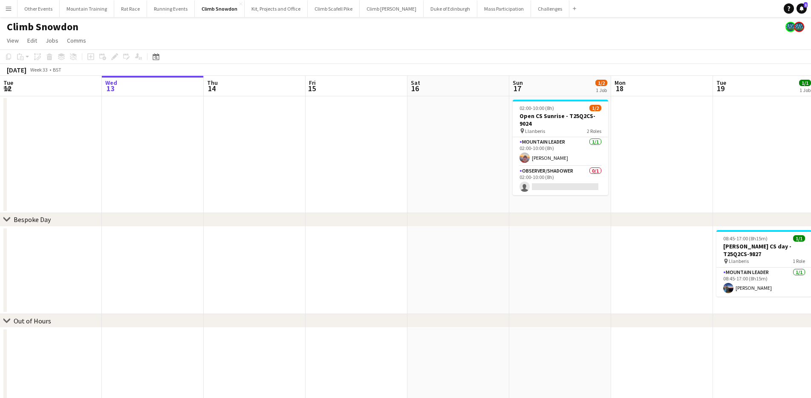
click at [4, 6] on button "Menu" at bounding box center [8, 8] width 17 height 17
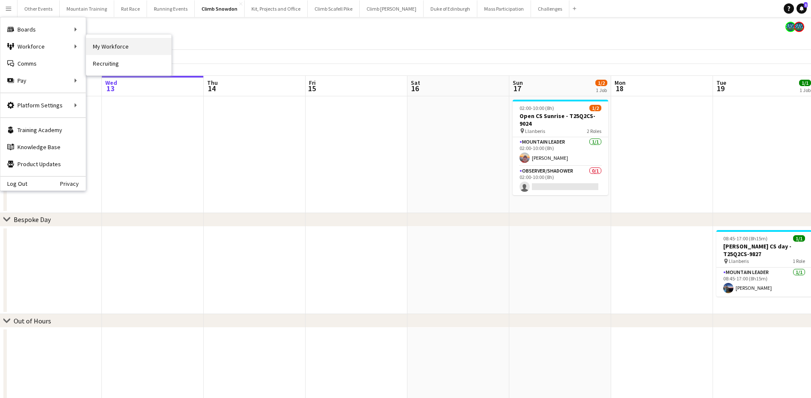
click at [127, 48] on link "My Workforce" at bounding box center [128, 46] width 85 height 17
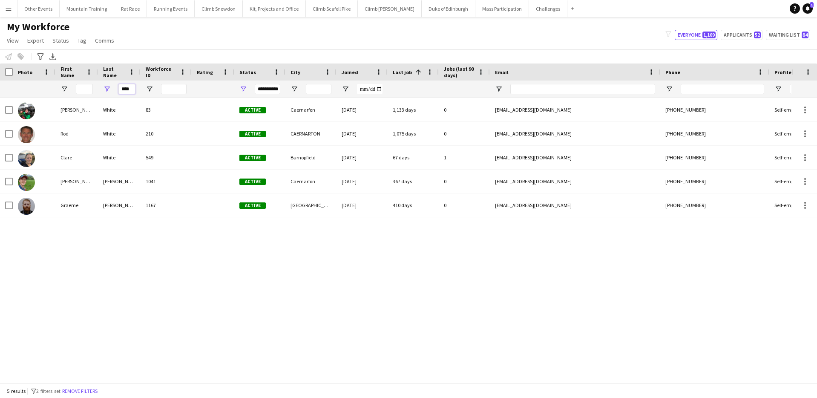
click at [126, 88] on input "****" at bounding box center [126, 89] width 17 height 10
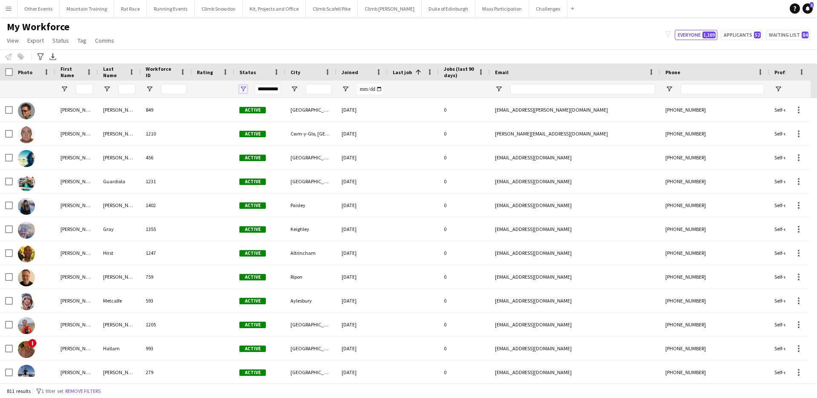
click at [242, 87] on span "Open Filter Menu" at bounding box center [243, 89] width 8 height 8
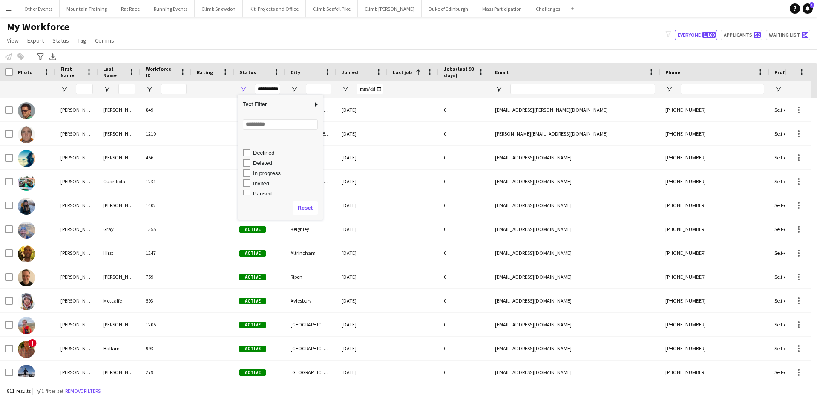
scroll to position [54, 0]
click at [319, 47] on div "My Workforce View Views Default view New view Update view Delete view Edit name…" at bounding box center [408, 34] width 817 height 29
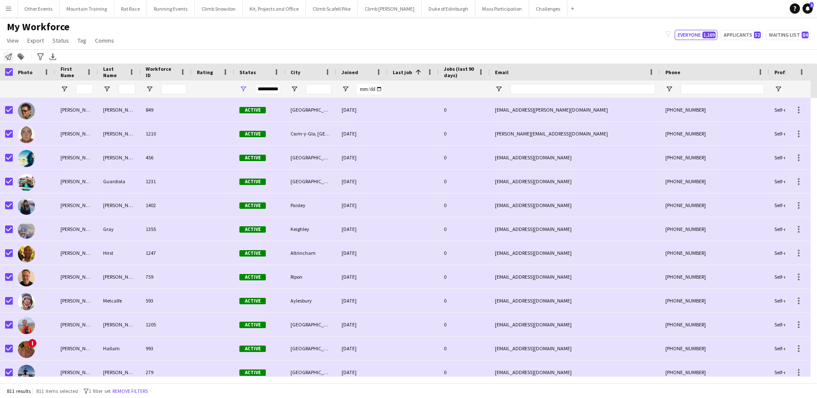
click at [7, 58] on icon at bounding box center [8, 56] width 7 height 7
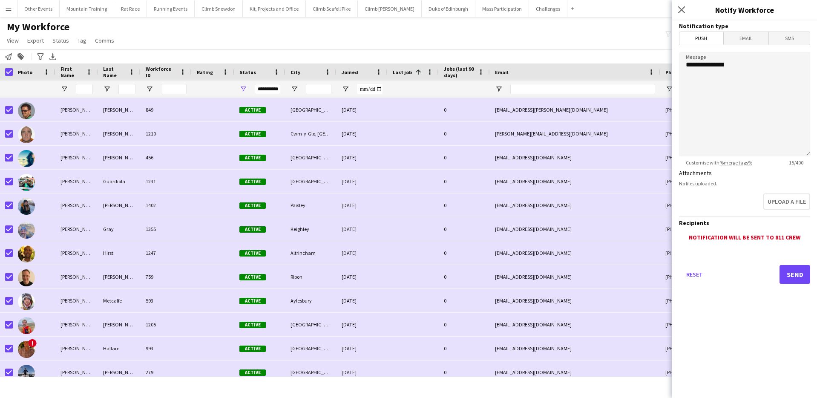
click at [749, 37] on span "Email" at bounding box center [746, 38] width 45 height 13
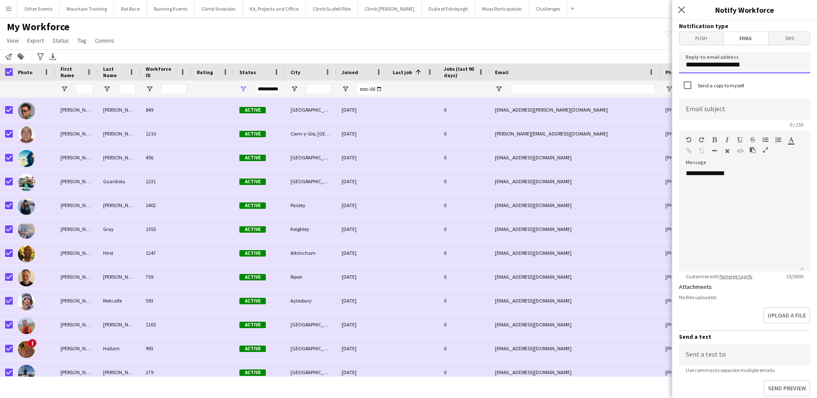
click at [717, 61] on input "**********" at bounding box center [744, 62] width 131 height 21
type input "**********"
click at [723, 115] on input at bounding box center [744, 108] width 131 height 21
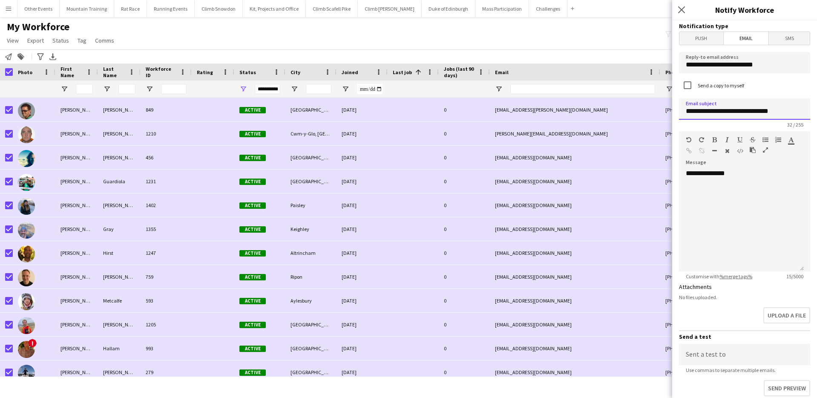
paste input "**********"
type input "**********"
click at [753, 183] on div "**********" at bounding box center [741, 220] width 125 height 102
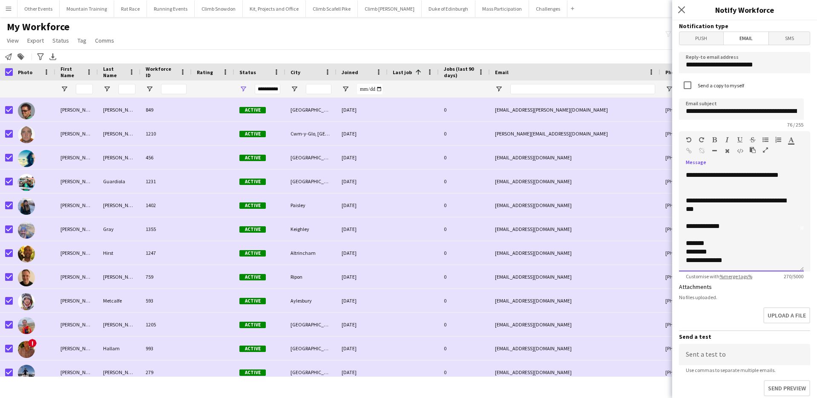
scroll to position [96, 0]
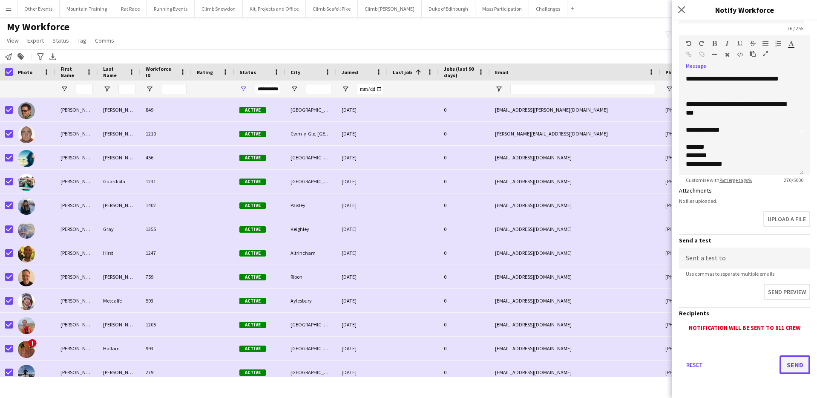
click at [798, 366] on button "Send" at bounding box center [795, 364] width 31 height 19
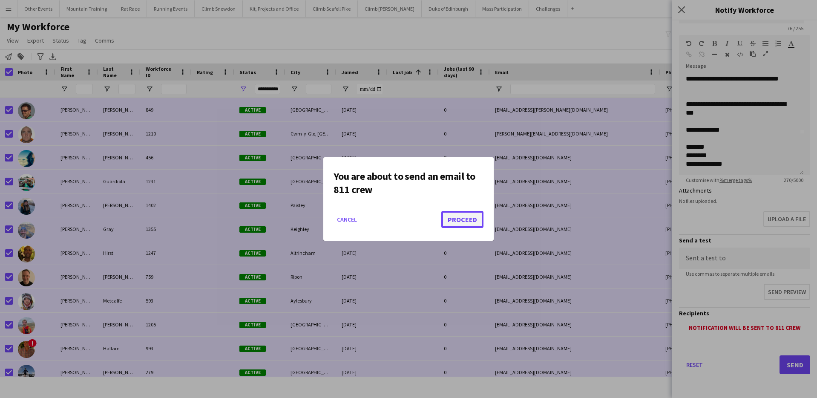
click at [464, 221] on button "Proceed" at bounding box center [462, 219] width 42 height 17
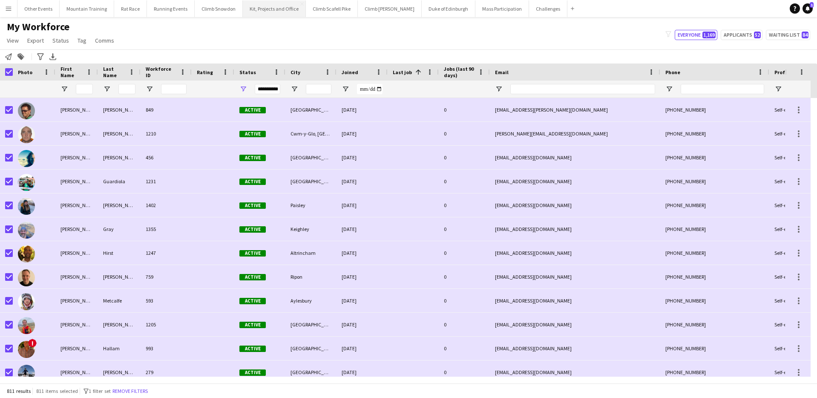
click at [263, 8] on button "Kit, Projects and Office Close" at bounding box center [274, 8] width 63 height 17
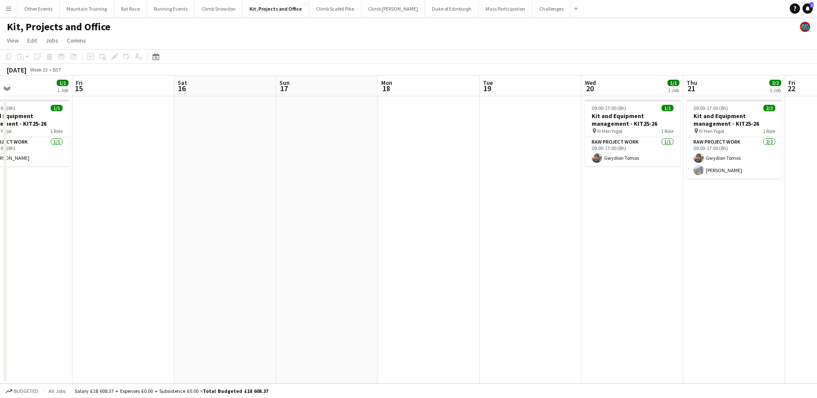
scroll to position [0, 267]
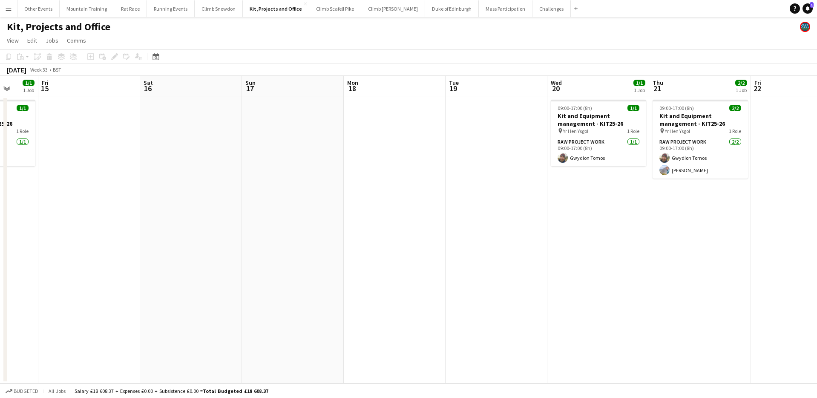
drag, startPoint x: 572, startPoint y: 127, endPoint x: 305, endPoint y: 109, distance: 267.8
click at [305, 109] on app-calendar-viewport "Tue 12 Wed 13 0/1 1 Job Thu 14 1/1 1 Job Fri 15 Sat 16 Sun 17 Mon 18 Tue 19 Wed…" at bounding box center [408, 230] width 817 height 308
click at [687, 163] on app-card-role "RAW project work [DATE] 09:00-17:00 (8h) [PERSON_NAME] [PERSON_NAME]" at bounding box center [700, 157] width 95 height 41
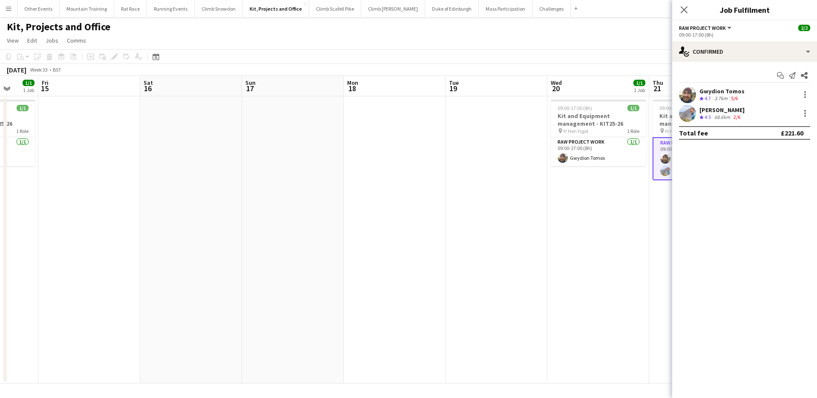
click at [726, 115] on div "68.6km" at bounding box center [722, 117] width 19 height 7
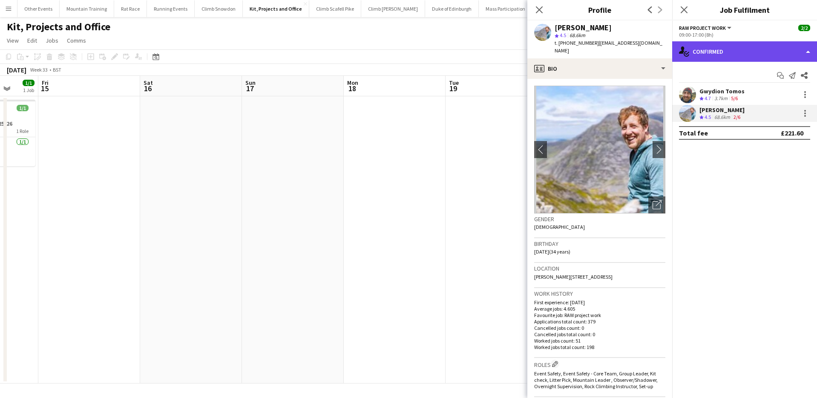
click at [743, 51] on div "single-neutral-actions-check-2 Confirmed" at bounding box center [744, 51] width 145 height 20
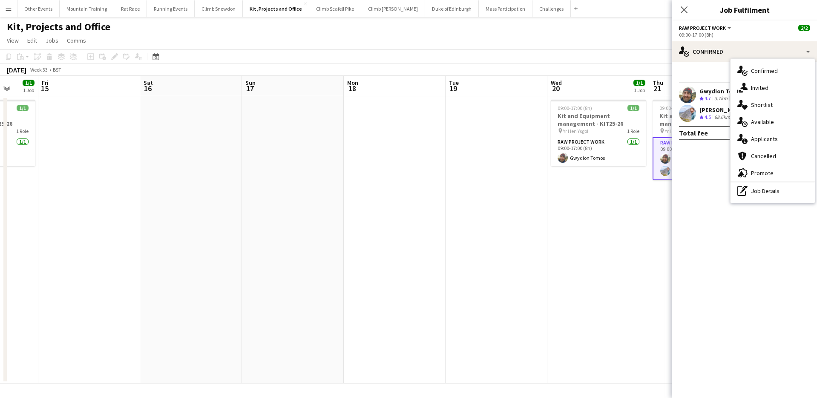
click at [714, 101] on div "3.7km" at bounding box center [721, 98] width 17 height 7
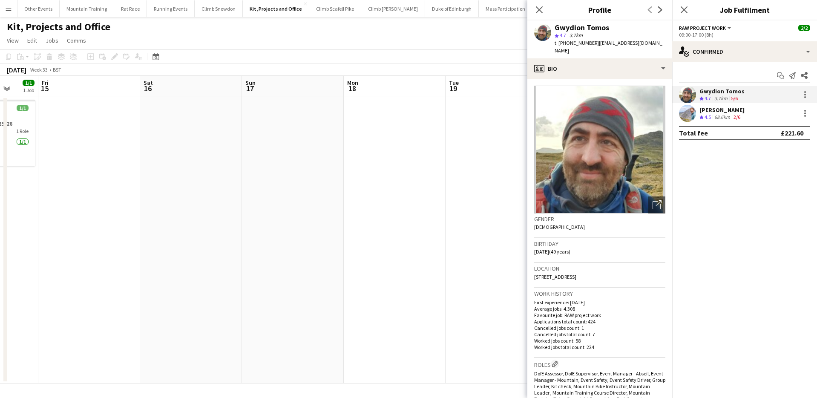
click at [713, 113] on div "[PERSON_NAME]" at bounding box center [722, 110] width 45 height 8
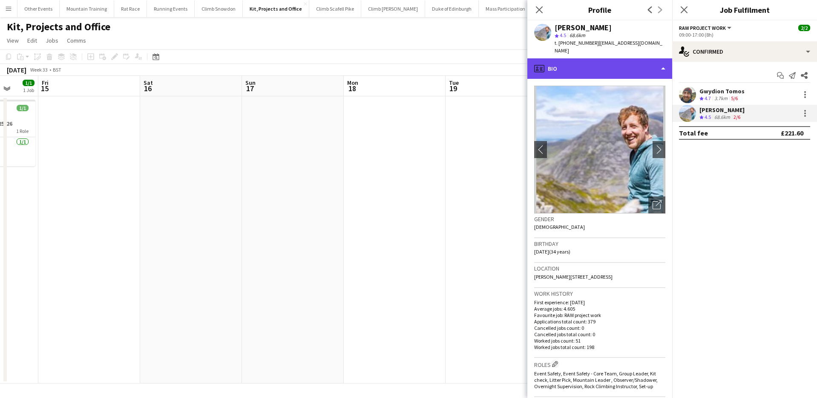
click at [600, 61] on div "profile Bio" at bounding box center [600, 68] width 145 height 20
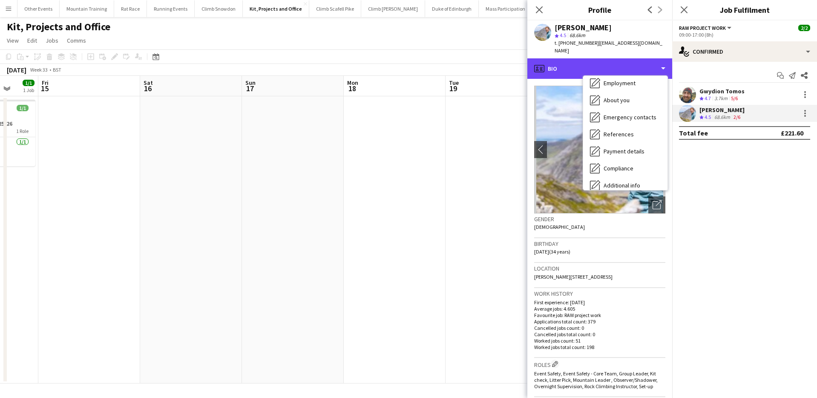
scroll to position [97, 0]
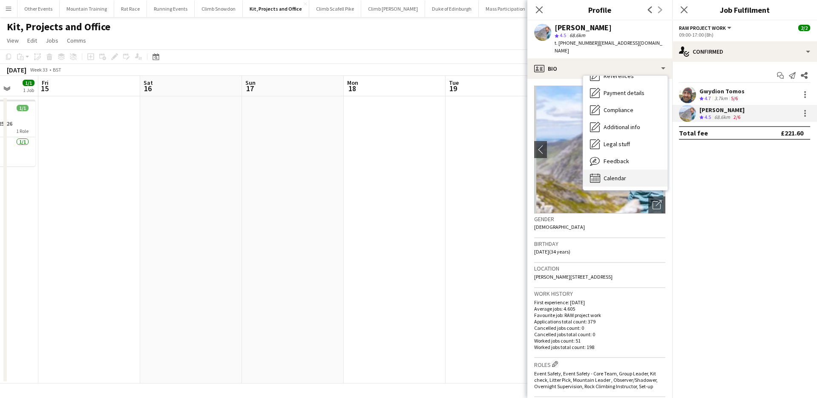
click at [629, 170] on div "Calendar Calendar" at bounding box center [625, 178] width 84 height 17
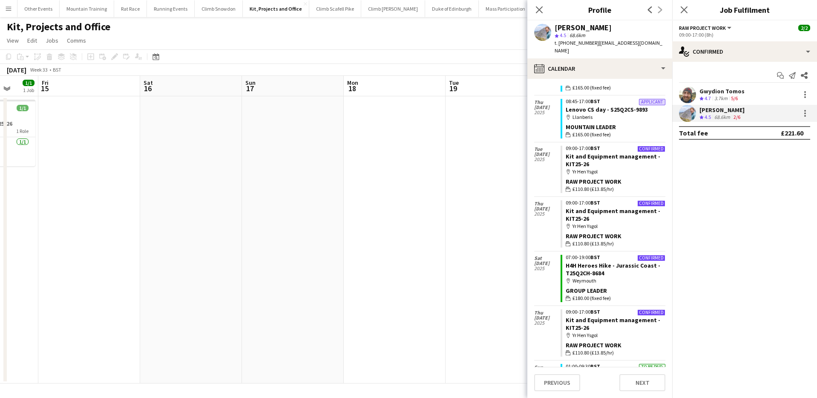
scroll to position [1159, 0]
click at [274, 40] on app-page-menu "View Day view expanded Day view collapsed Month view Date picker Jump to [DATE]…" at bounding box center [408, 41] width 817 height 16
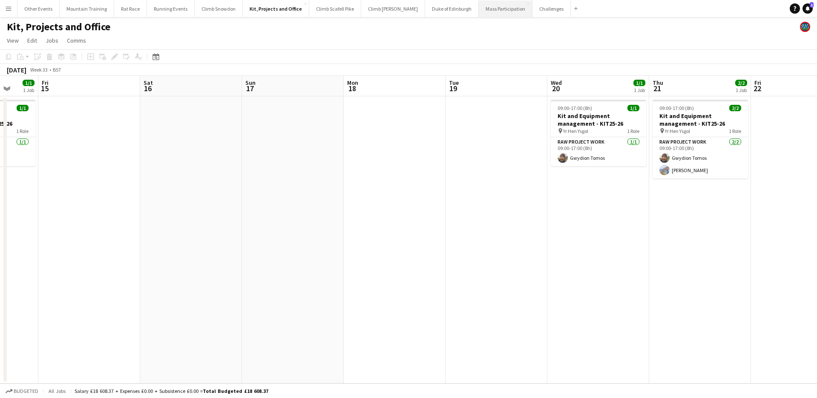
click at [479, 14] on button "Mass Participation Close" at bounding box center [506, 8] width 54 height 17
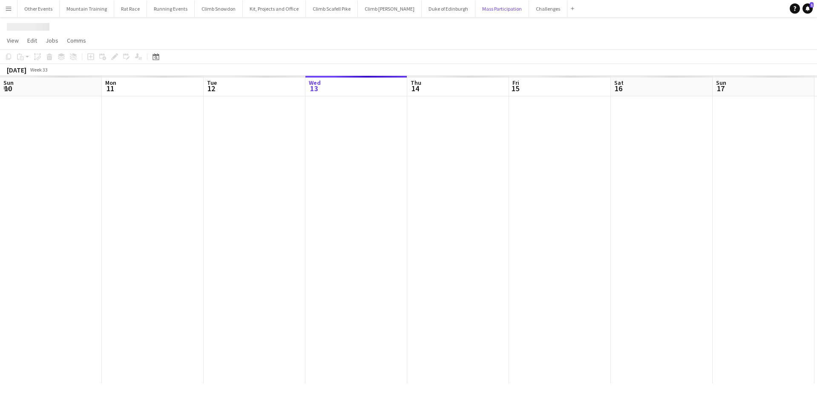
scroll to position [0, 204]
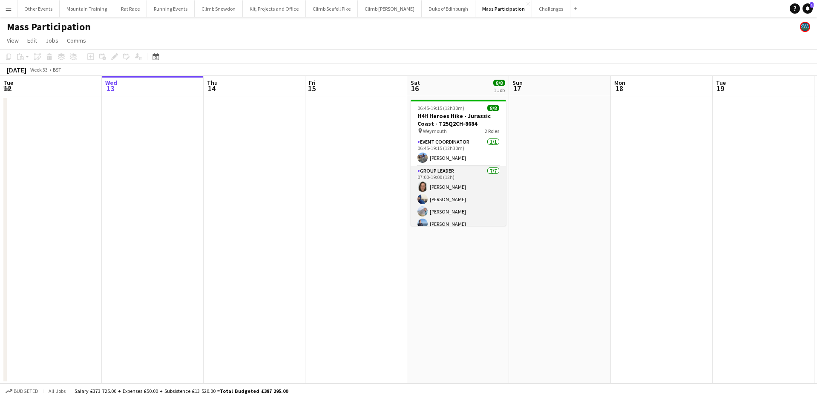
click at [453, 195] on app-card-role "Group Leader [DATE] 07:00-19:00 (12h) [PERSON_NAME] [PERSON_NAME] [PERSON_NAME]…" at bounding box center [458, 217] width 95 height 103
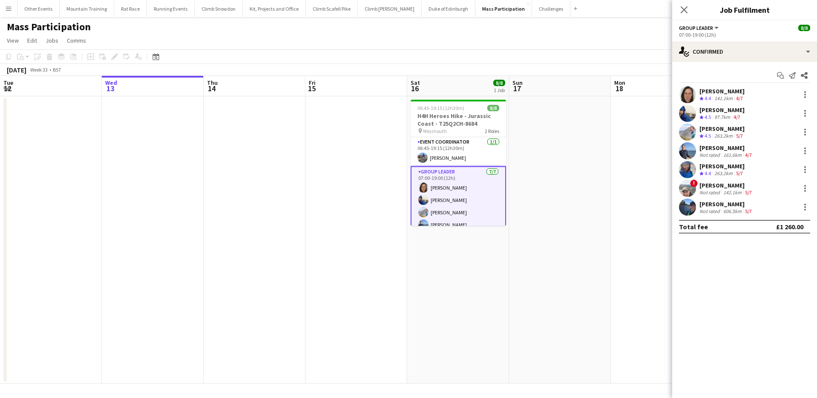
click at [735, 172] on div "263.2km" at bounding box center [724, 173] width 22 height 7
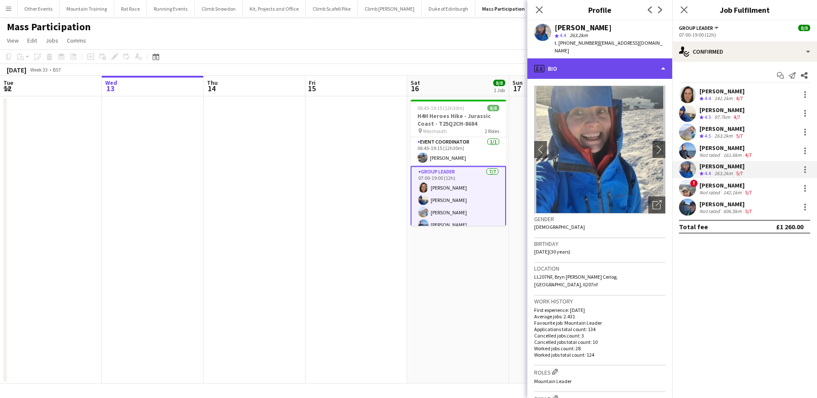
click at [599, 58] on div "profile Bio" at bounding box center [600, 68] width 145 height 20
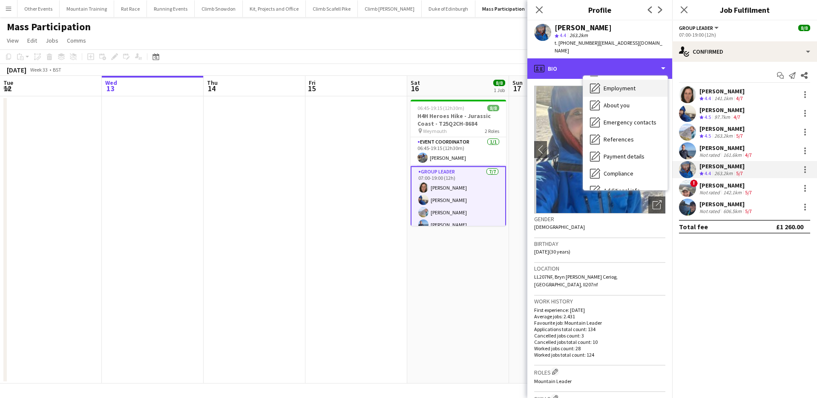
scroll to position [97, 0]
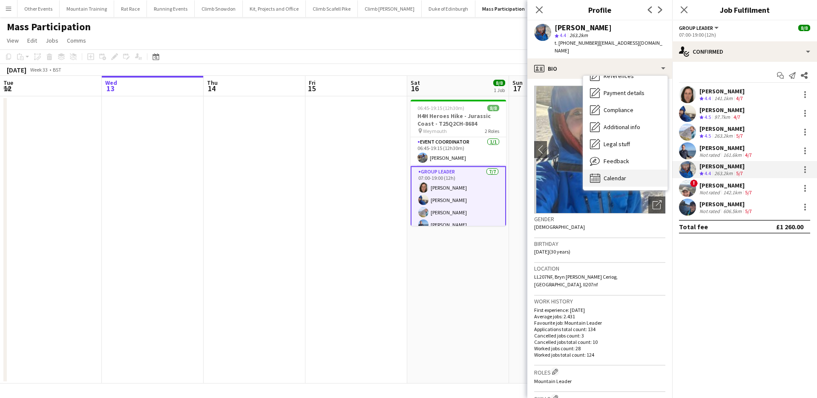
click at [626, 170] on div "Calendar Calendar" at bounding box center [625, 178] width 84 height 17
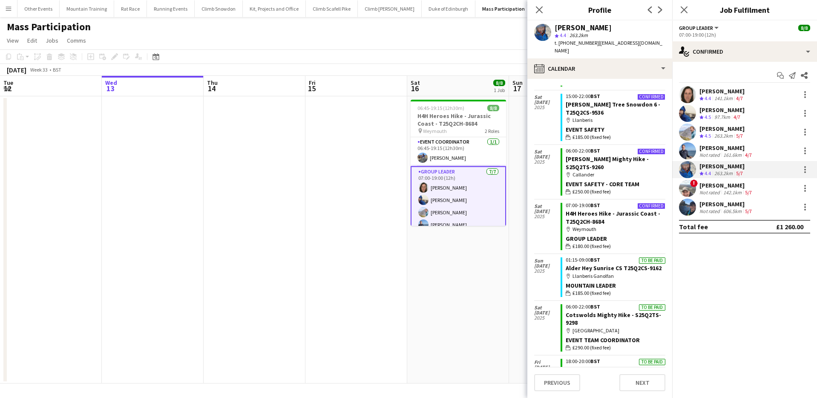
scroll to position [462, 0]
